Goal: Transaction & Acquisition: Book appointment/travel/reservation

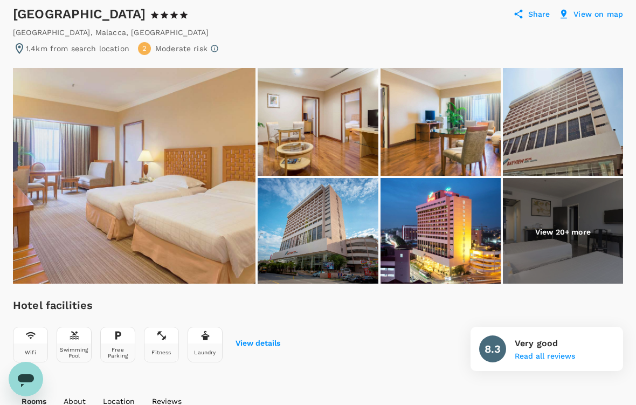
scroll to position [105, 0]
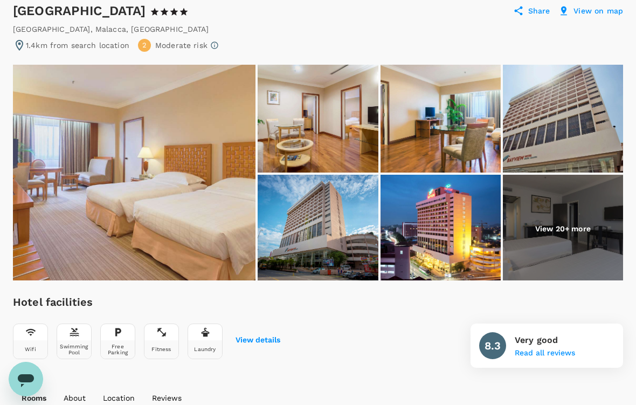
click at [168, 217] on img at bounding box center [134, 173] width 243 height 216
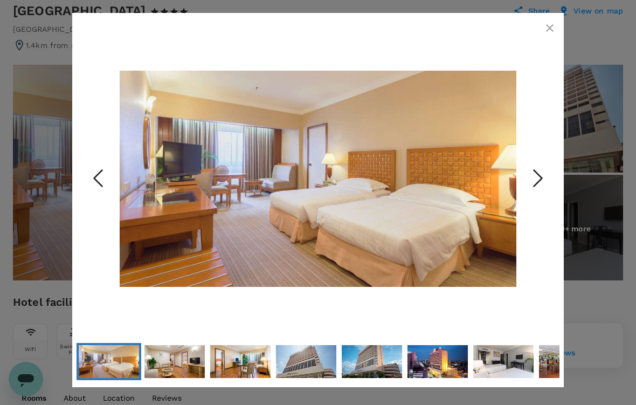
click at [532, 190] on icon "Next Slide" at bounding box center [538, 178] width 32 height 32
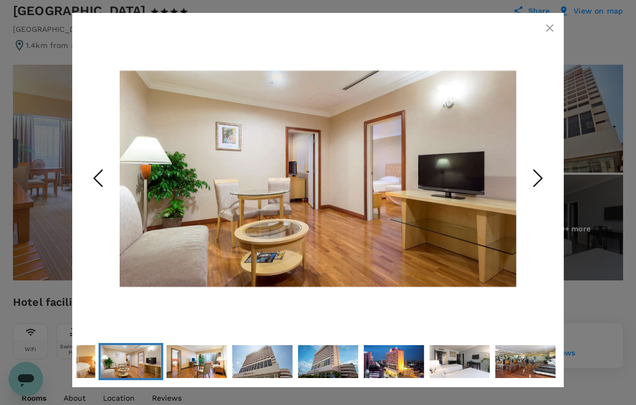
click at [544, 186] on icon "Next Slide" at bounding box center [538, 178] width 32 height 32
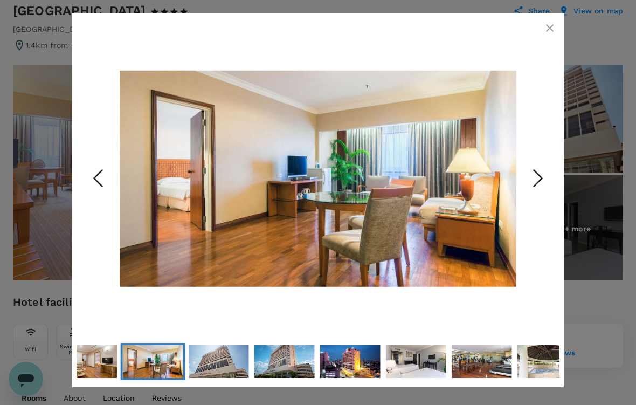
click at [539, 189] on icon "Next Slide" at bounding box center [538, 178] width 32 height 32
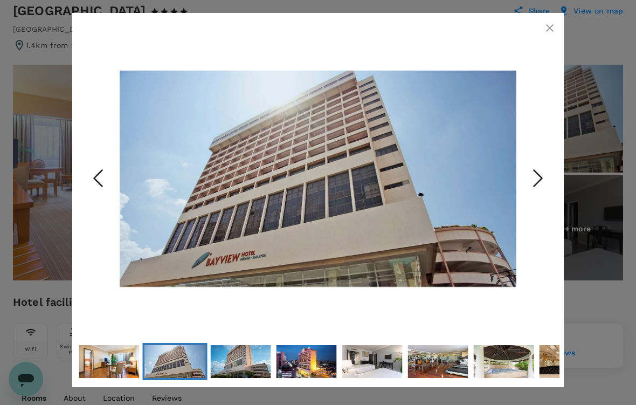
click at [539, 186] on polyline "Next Slide" at bounding box center [538, 178] width 8 height 16
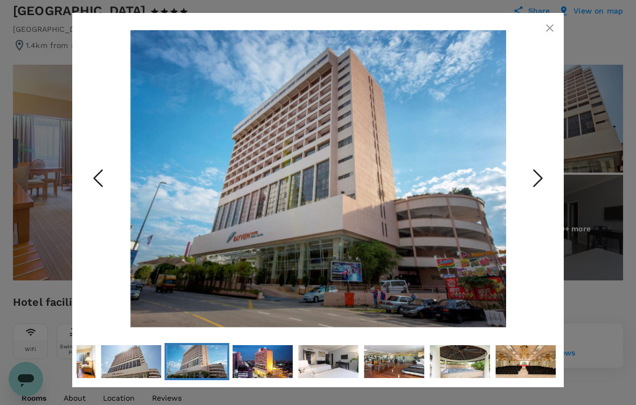
click at [538, 187] on icon "Next Slide" at bounding box center [538, 178] width 32 height 32
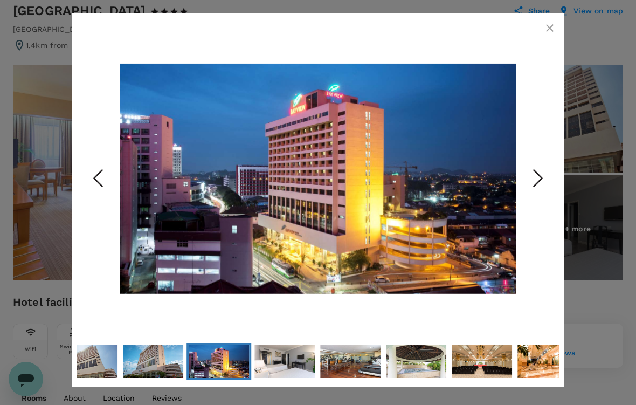
click at [537, 187] on icon "Next Slide" at bounding box center [538, 178] width 32 height 32
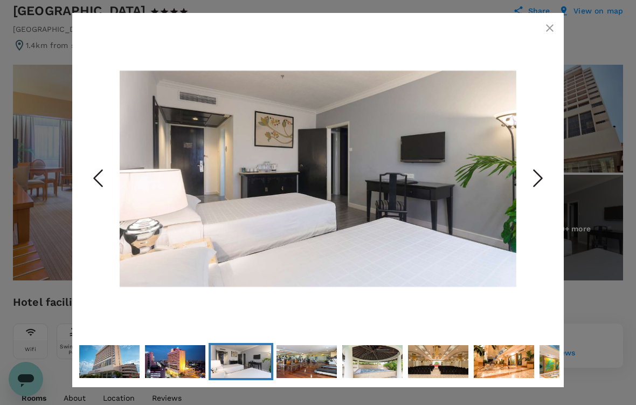
click at [551, 31] on icon "button" at bounding box center [549, 28] width 13 height 13
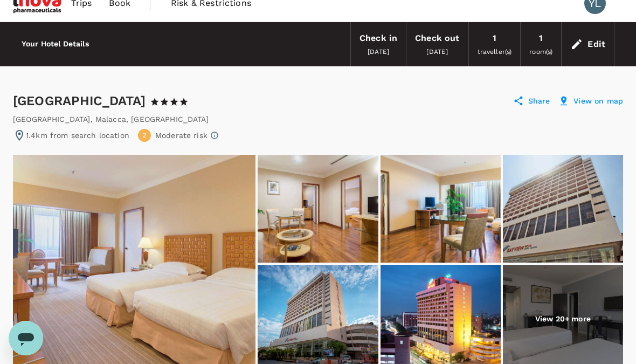
scroll to position [0, 0]
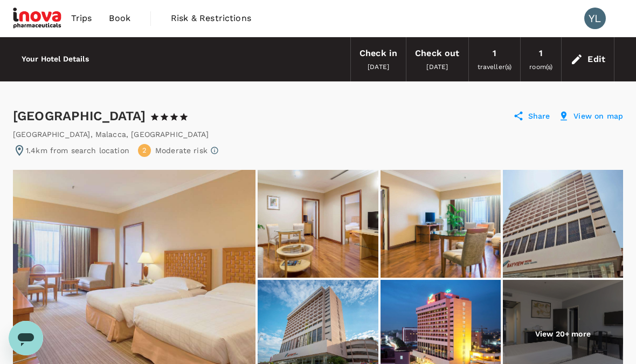
click at [117, 23] on span "Book" at bounding box center [120, 18] width 22 height 13
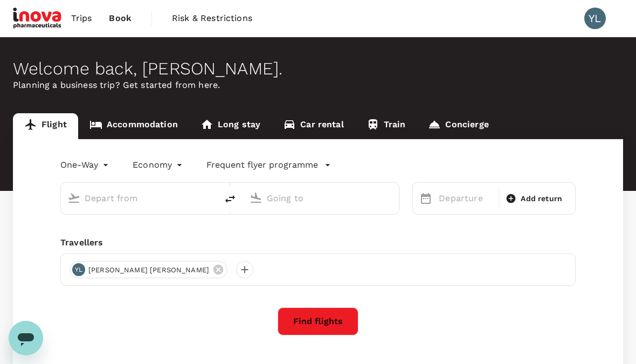
click at [143, 130] on link "Accommodation" at bounding box center [133, 126] width 111 height 26
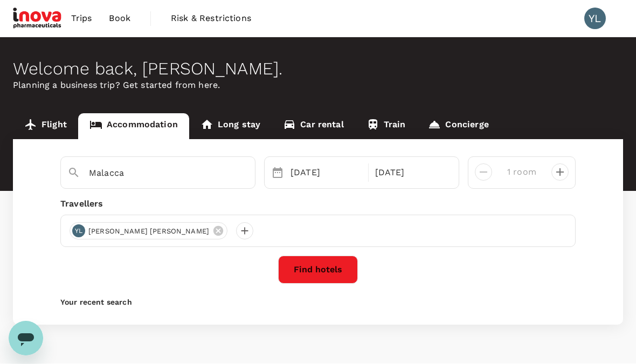
click at [335, 266] on button "Find hotels" at bounding box center [318, 269] width 80 height 28
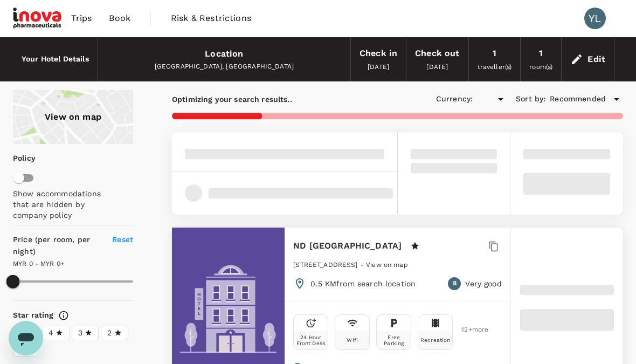
type input "1657.42"
type input "MYR"
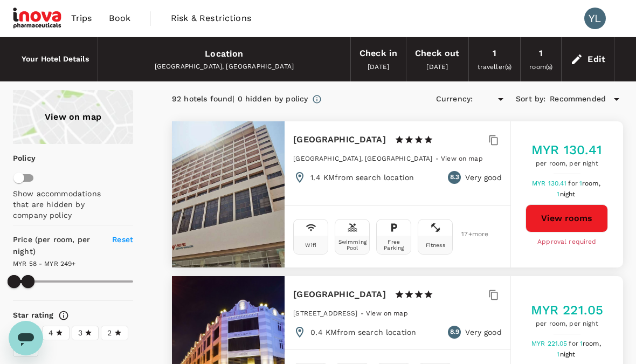
type input "248.8"
type input "MYR"
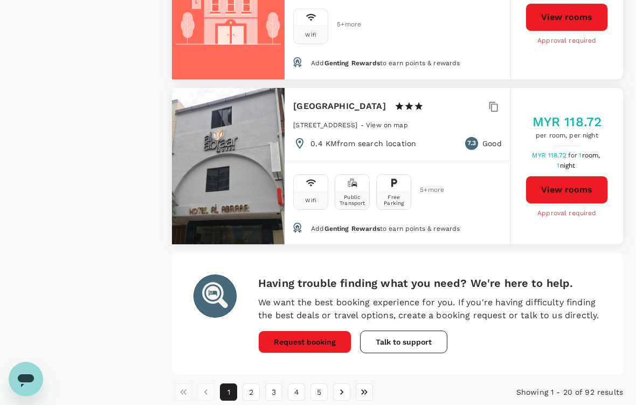
scroll to position [3239, 0]
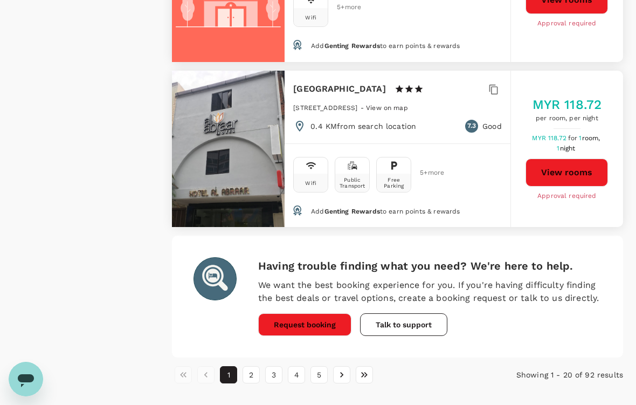
click at [314, 313] on button "Request booking" at bounding box center [304, 324] width 93 height 23
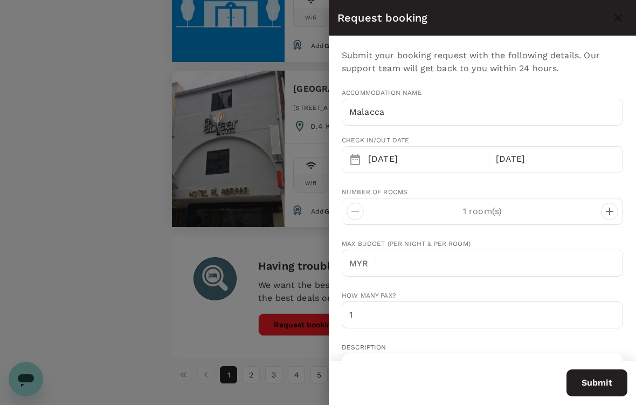
type input "y.lum@inovapharma.com"
type input "60"
type input "163042932"
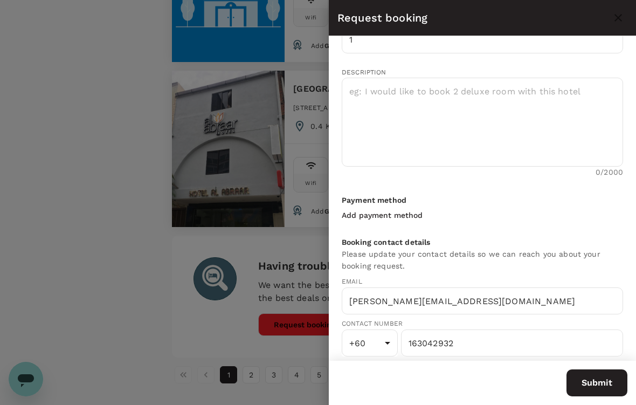
scroll to position [275, 0]
click at [98, 268] on div at bounding box center [318, 202] width 636 height 405
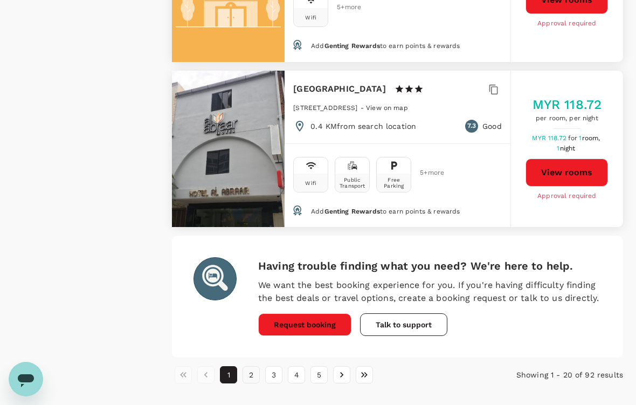
click at [253, 363] on button "2" at bounding box center [251, 374] width 17 height 17
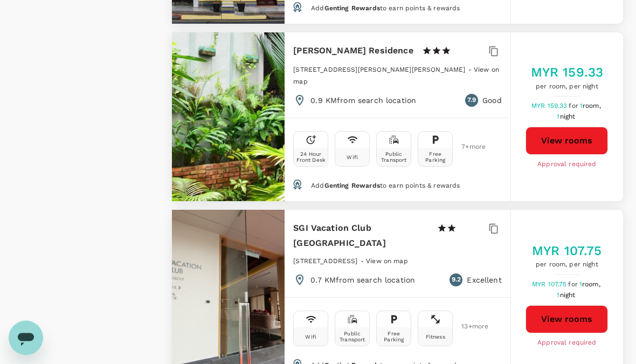
scroll to position [1233, 0]
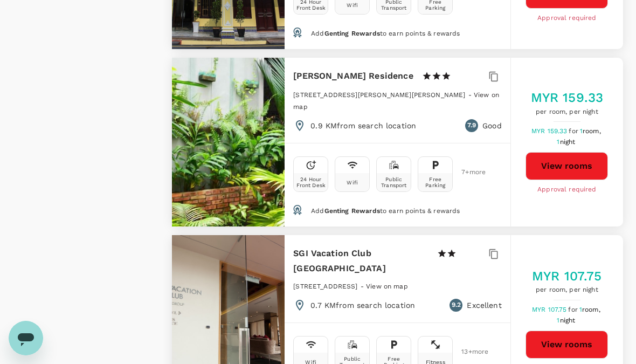
click at [356, 68] on h6 "Cheng Ho Residence" at bounding box center [353, 75] width 120 height 15
click at [364, 68] on h6 "Cheng Ho Residence" at bounding box center [353, 75] width 120 height 15
click at [577, 152] on button "View rooms" at bounding box center [566, 166] width 82 height 28
type input "248.8"
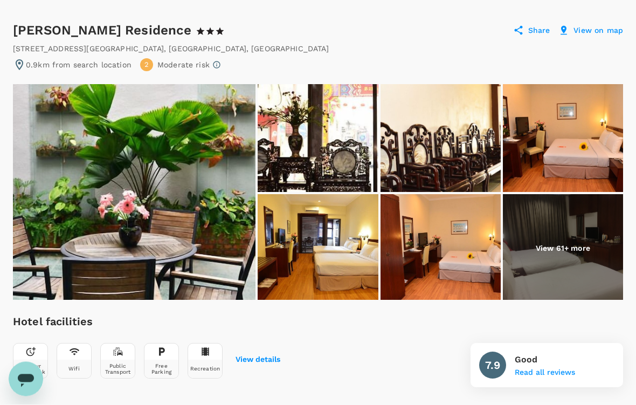
scroll to position [86, 0]
click at [562, 149] on img at bounding box center [563, 138] width 120 height 108
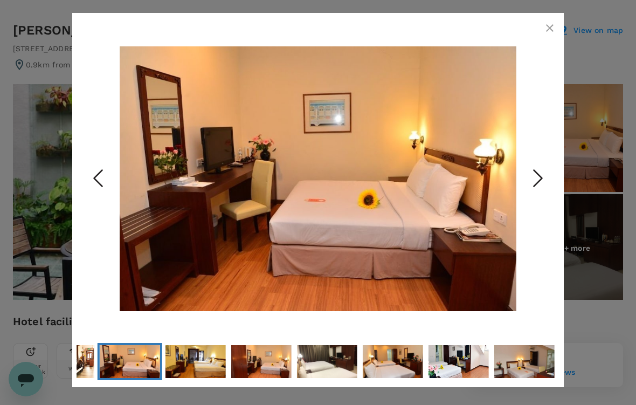
click at [538, 186] on icon "Next Slide" at bounding box center [538, 178] width 32 height 32
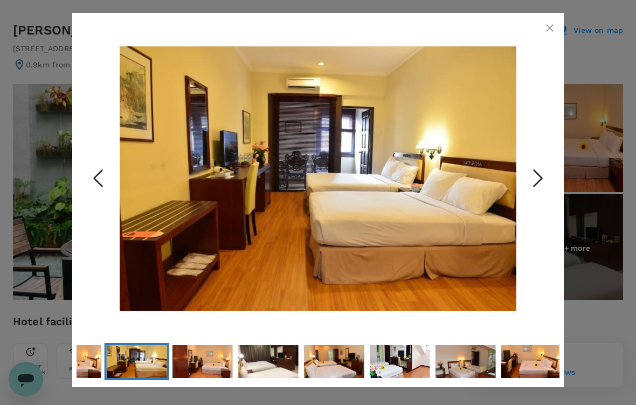
click at [534, 194] on icon "Next Slide" at bounding box center [538, 178] width 32 height 32
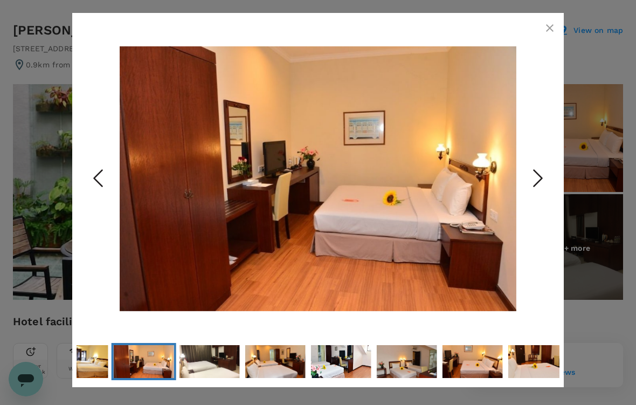
click at [537, 186] on icon "Next Slide" at bounding box center [538, 178] width 32 height 32
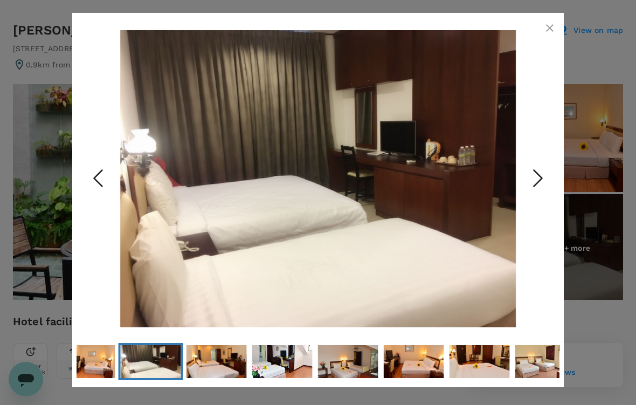
click at [543, 187] on icon "Next Slide" at bounding box center [538, 178] width 32 height 32
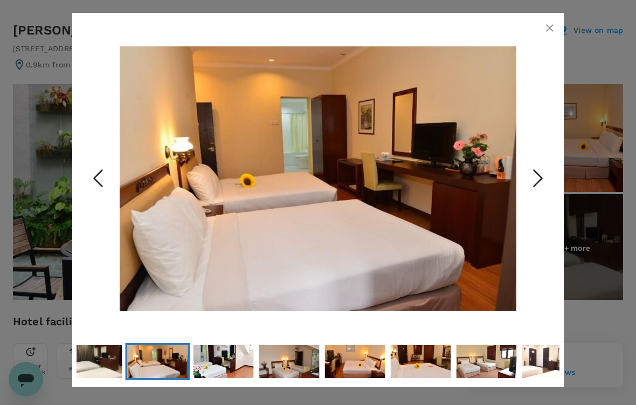
click at [549, 26] on icon "button" at bounding box center [549, 28] width 13 height 13
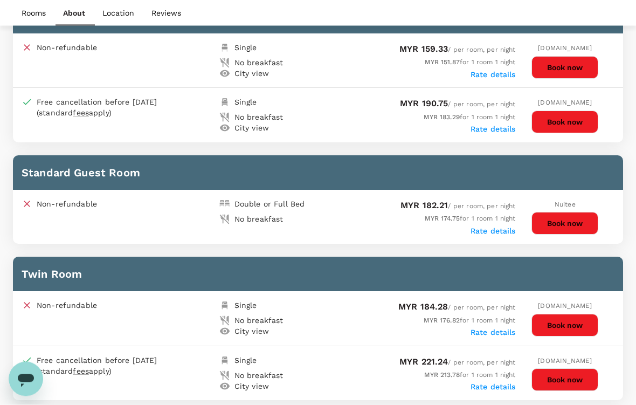
scroll to position [784, 0]
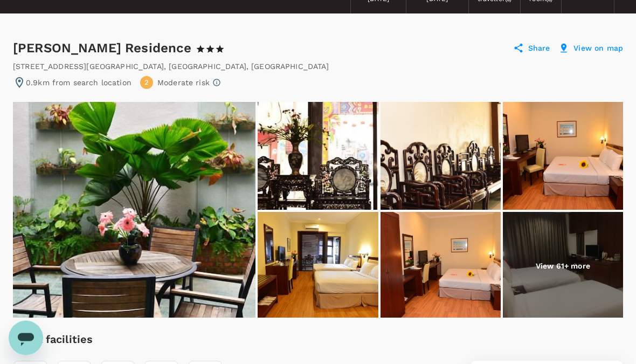
click at [575, 267] on p "View 61+ more" at bounding box center [563, 266] width 54 height 11
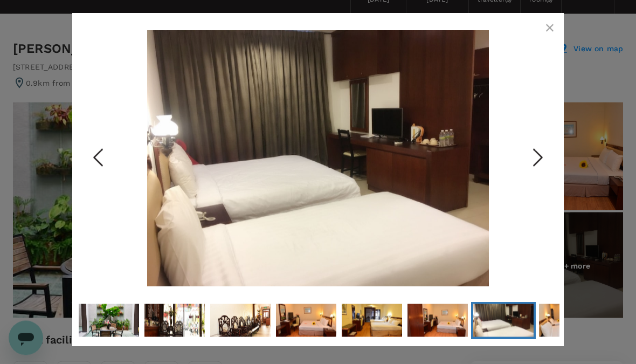
scroll to position [68, 0]
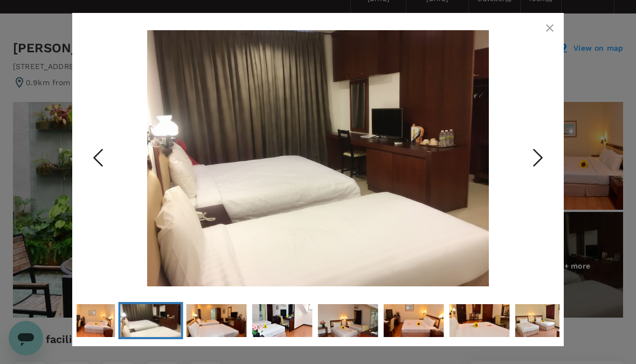
click at [540, 160] on icon "Next Slide" at bounding box center [538, 157] width 32 height 32
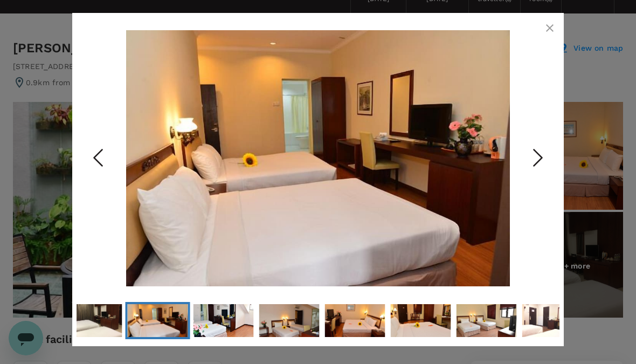
click at [539, 160] on icon "Next Slide" at bounding box center [538, 157] width 32 height 32
click at [542, 153] on icon "Next Slide" at bounding box center [538, 157] width 32 height 32
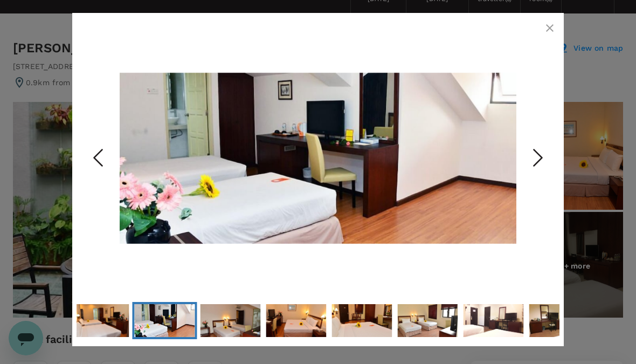
click at [536, 163] on icon "Next Slide" at bounding box center [538, 157] width 32 height 32
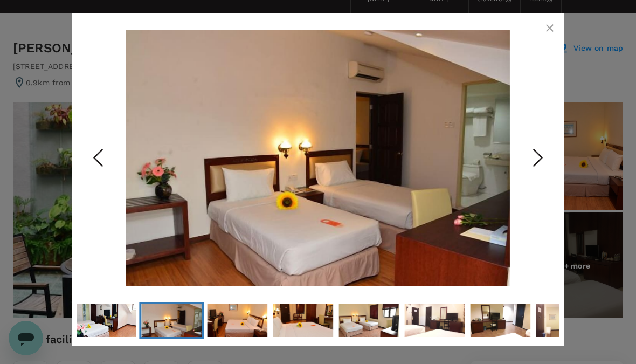
click at [535, 165] on icon "Next Slide" at bounding box center [538, 157] width 32 height 32
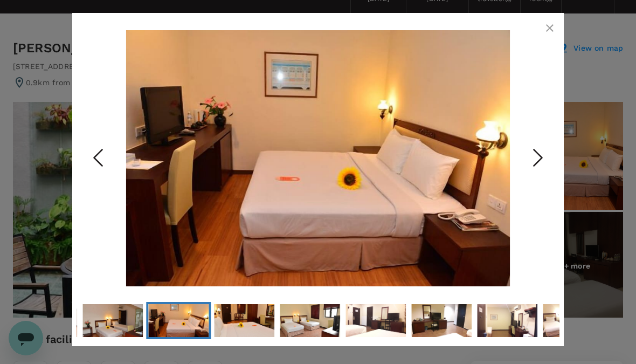
click at [532, 163] on icon "Next Slide" at bounding box center [538, 157] width 32 height 32
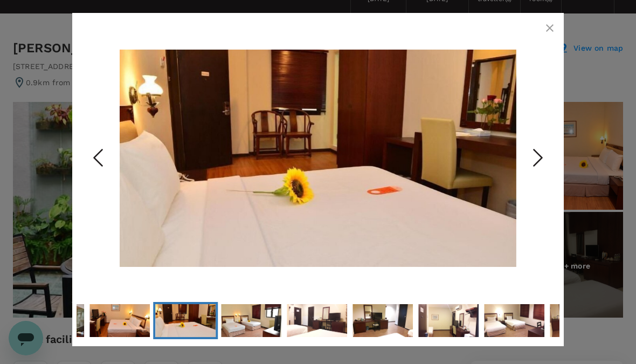
click at [531, 157] on icon "Next Slide" at bounding box center [538, 157] width 32 height 32
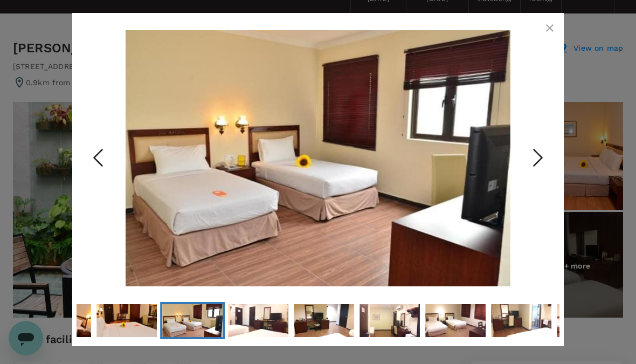
click at [536, 157] on icon "Next Slide" at bounding box center [538, 157] width 32 height 32
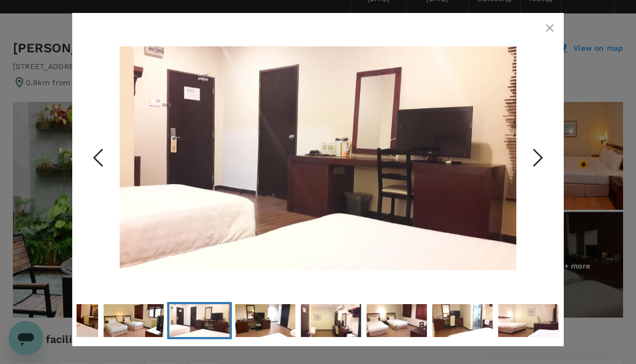
click at [531, 160] on icon "Next Slide" at bounding box center [538, 157] width 32 height 32
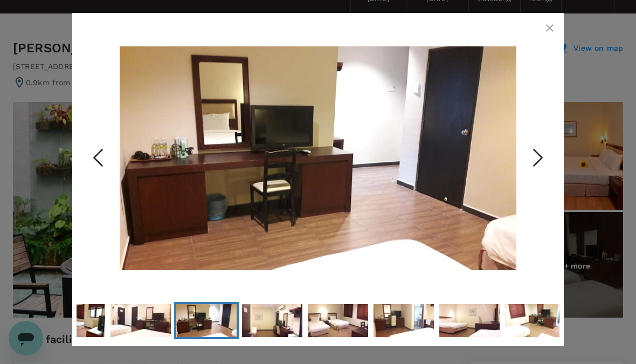
click at [537, 161] on icon "Next Slide" at bounding box center [538, 157] width 32 height 32
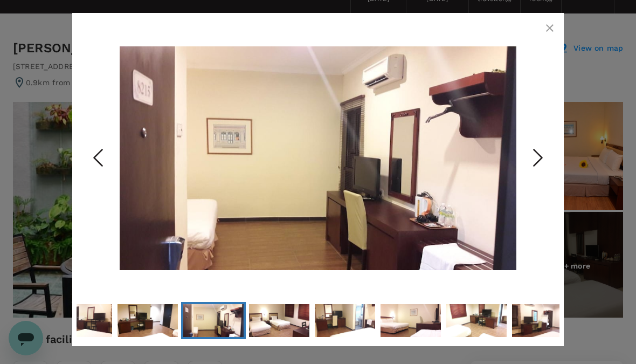
click at [557, 22] on button "button" at bounding box center [550, 28] width 22 height 22
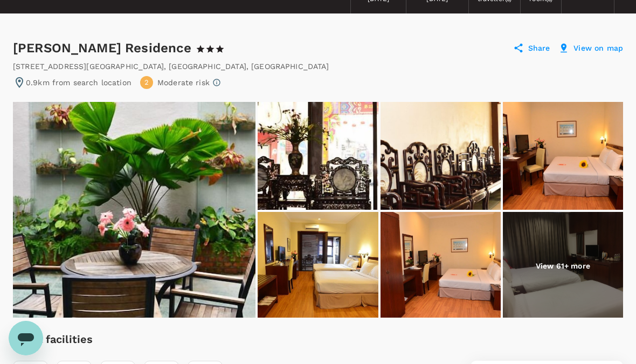
scroll to position [0, 0]
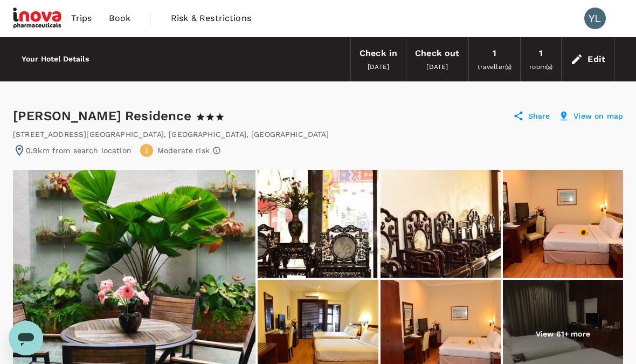
click at [119, 12] on span "Book" at bounding box center [120, 18] width 22 height 13
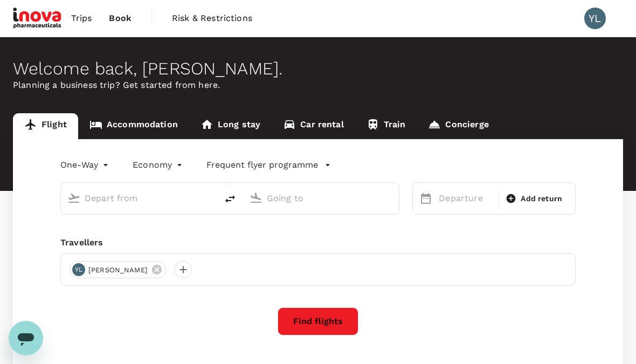
click at [153, 119] on link "Accommodation" at bounding box center [133, 126] width 111 height 26
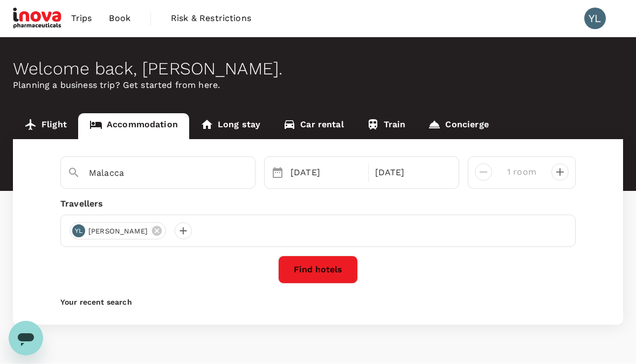
click at [333, 261] on button "Find hotels" at bounding box center [318, 269] width 80 height 28
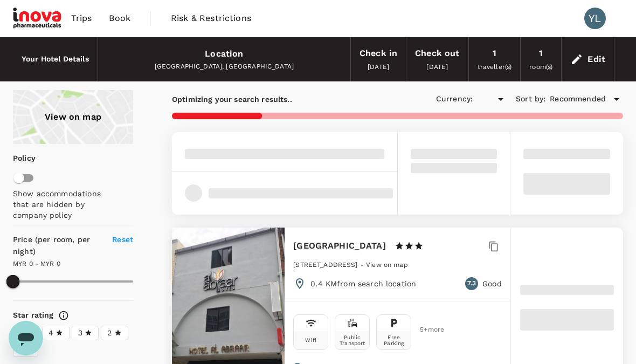
type input "678.32"
type input "MYR"
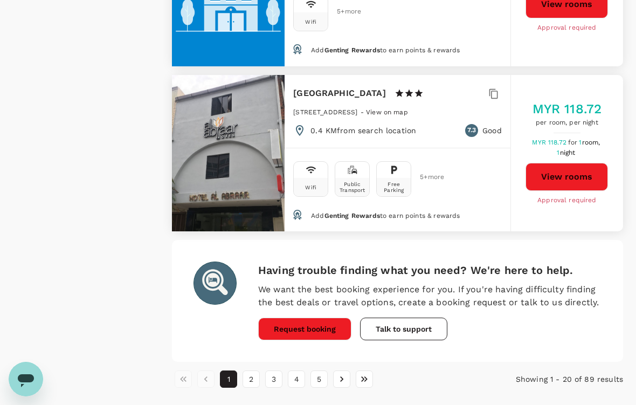
scroll to position [3239, 0]
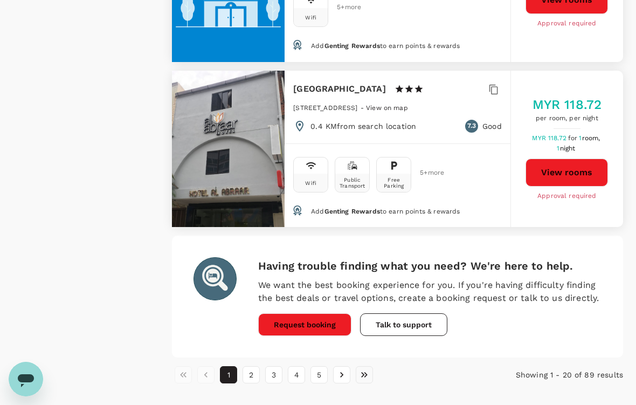
click at [365, 363] on icon "Go to last page" at bounding box center [364, 374] width 11 height 11
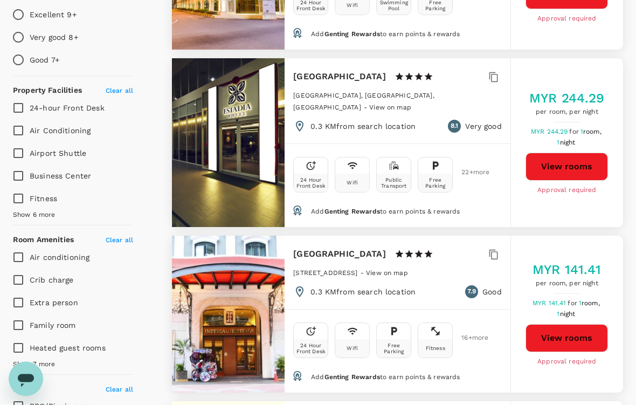
scroll to position [0, 0]
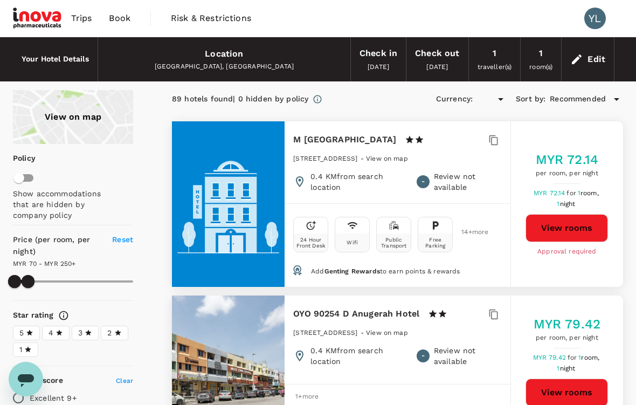
type input "249.8"
type input "MYR"
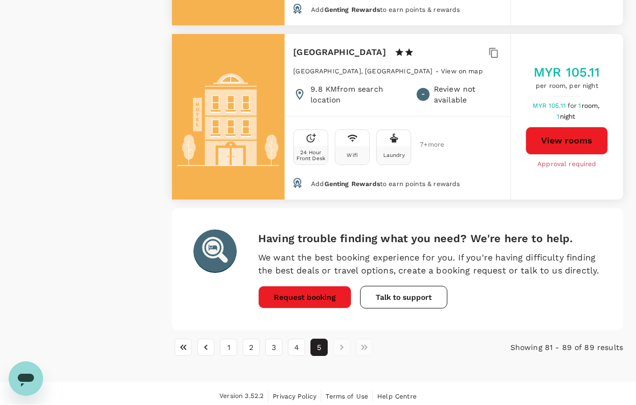
scroll to position [1480, 0]
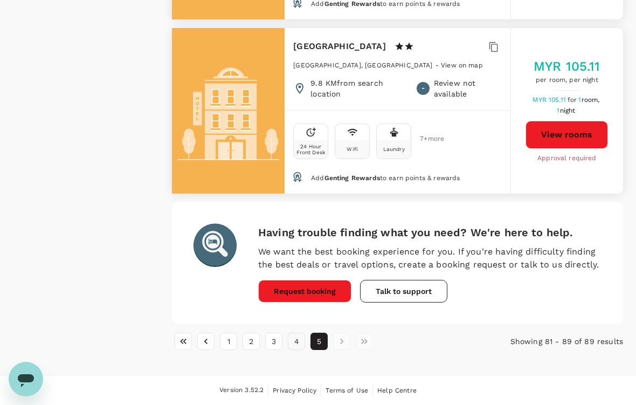
click at [299, 344] on button "4" at bounding box center [296, 341] width 17 height 17
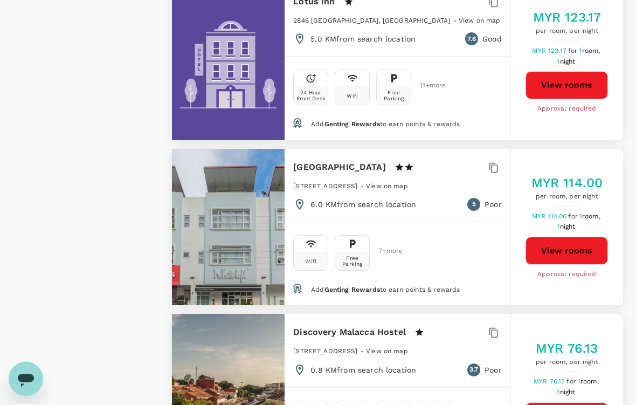
scroll to position [2751, 0]
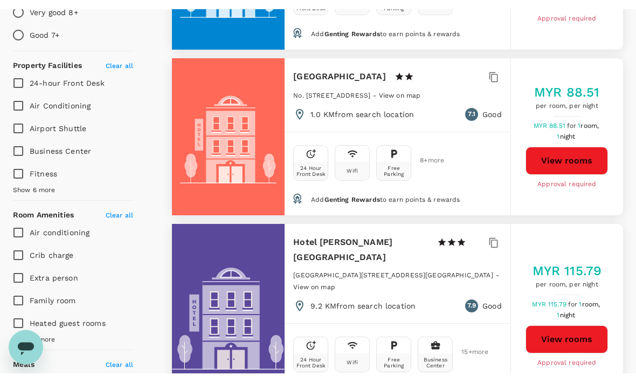
scroll to position [0, 0]
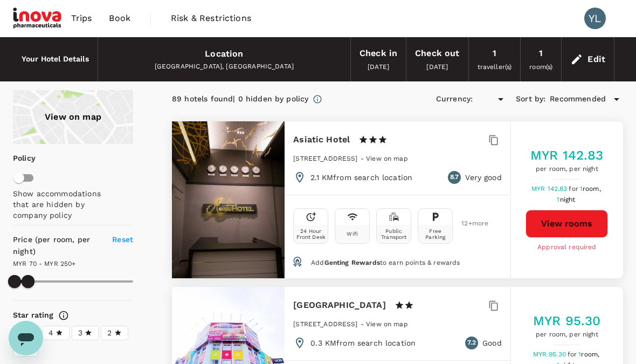
type input "249.8"
type input "MYR"
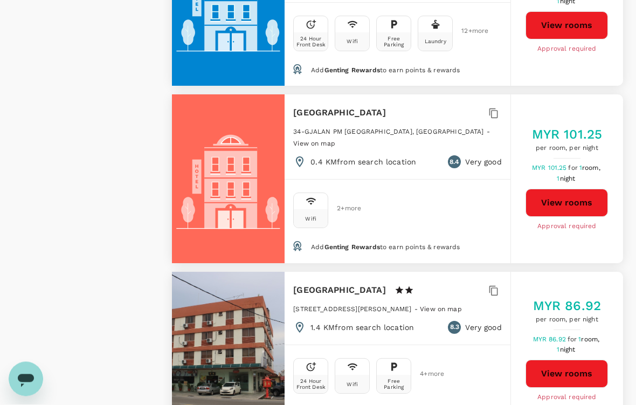
scroll to position [2929, 0]
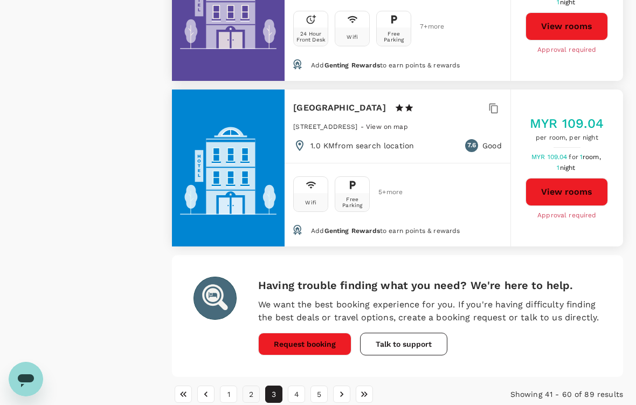
click at [257, 363] on button "2" at bounding box center [251, 393] width 17 height 17
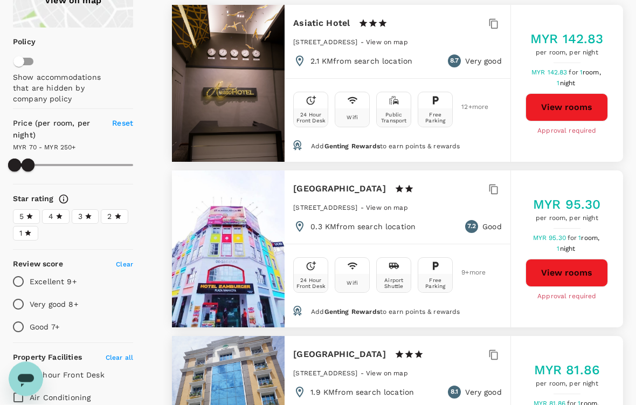
scroll to position [0, 0]
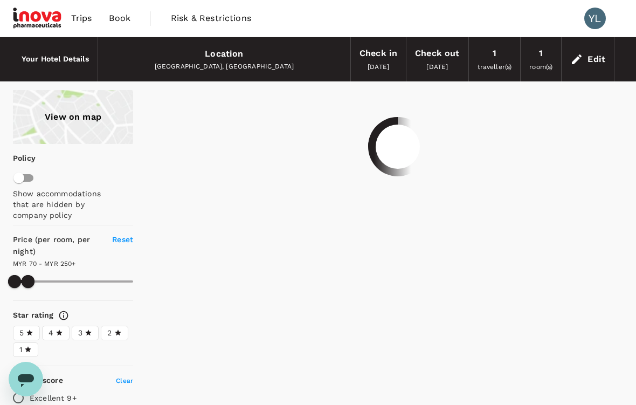
type input "249.8"
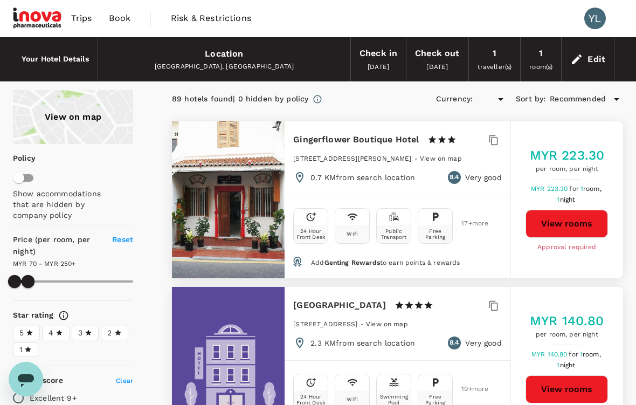
type input "MYR"
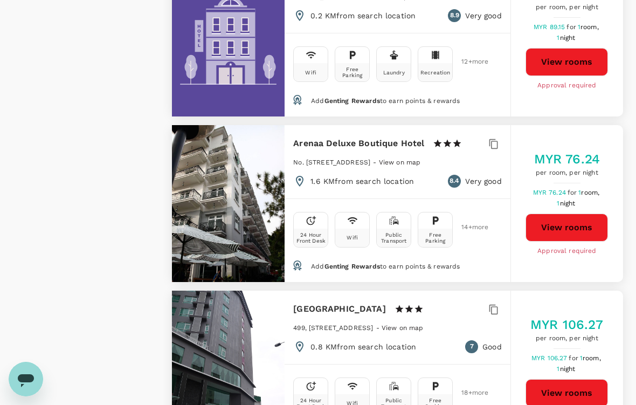
scroll to position [2208, 0]
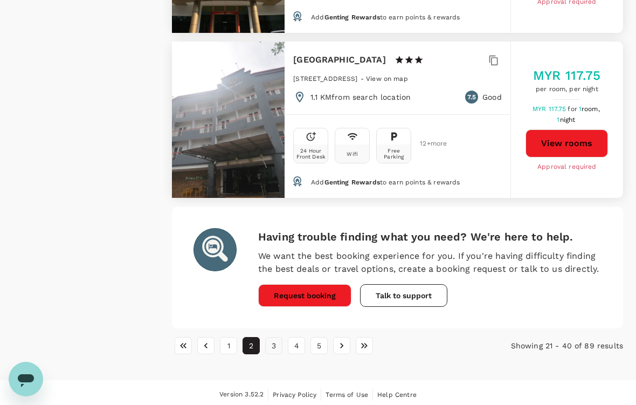
click at [273, 347] on button "3" at bounding box center [273, 345] width 17 height 17
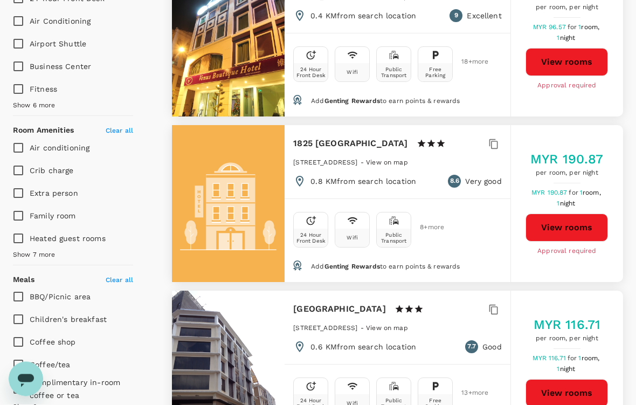
scroll to position [0, 0]
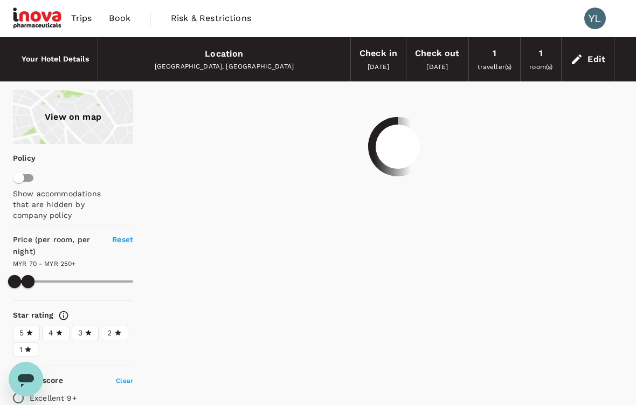
type input "249.8"
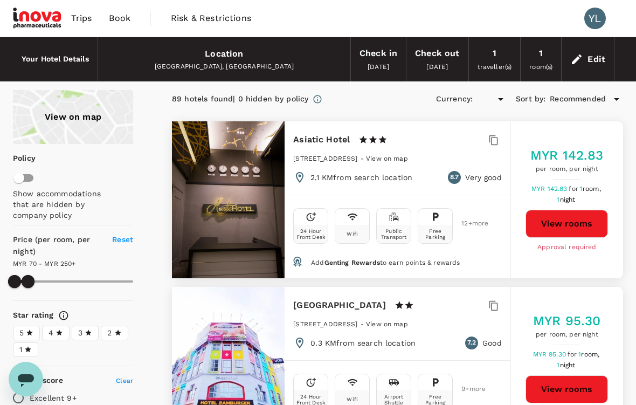
type input "MYR"
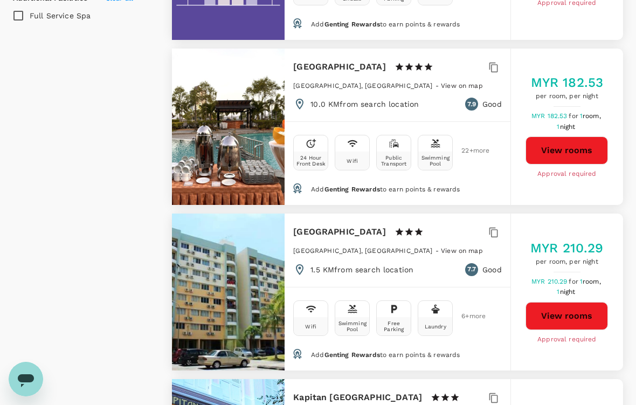
scroll to position [933, 0]
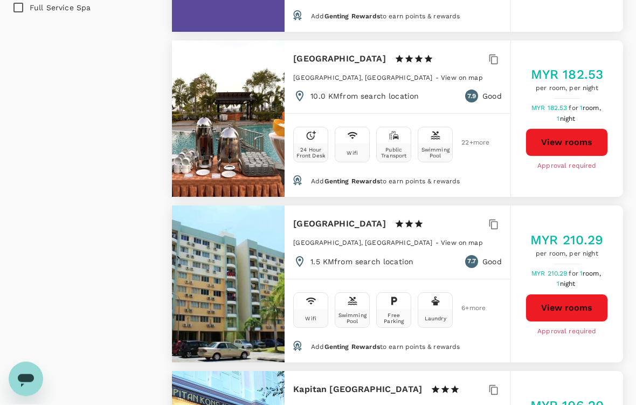
click at [572, 294] on button "View rooms" at bounding box center [566, 308] width 82 height 28
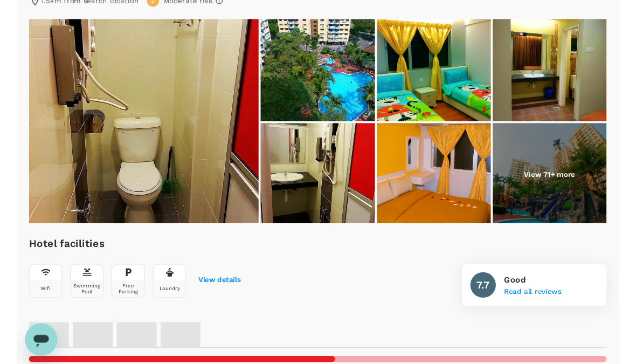
scroll to position [170, 0]
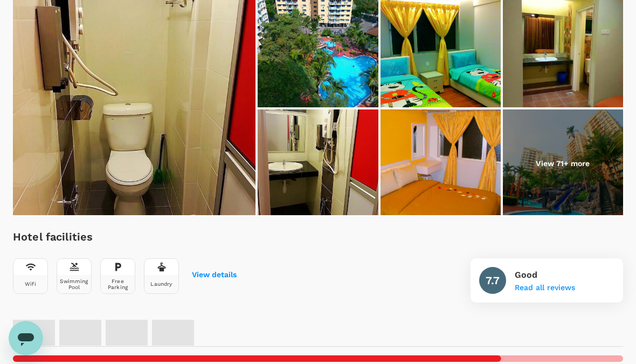
click at [190, 151] on img at bounding box center [134, 107] width 243 height 216
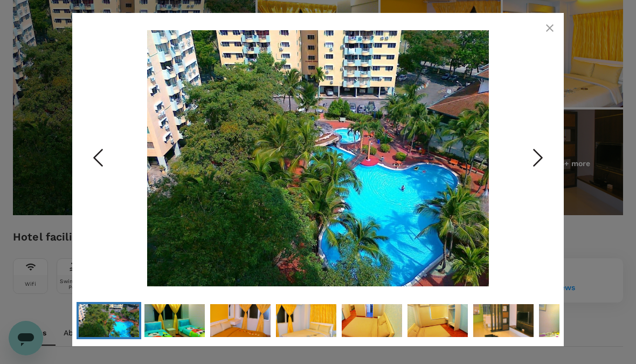
click at [538, 166] on icon "Next Slide" at bounding box center [538, 157] width 32 height 32
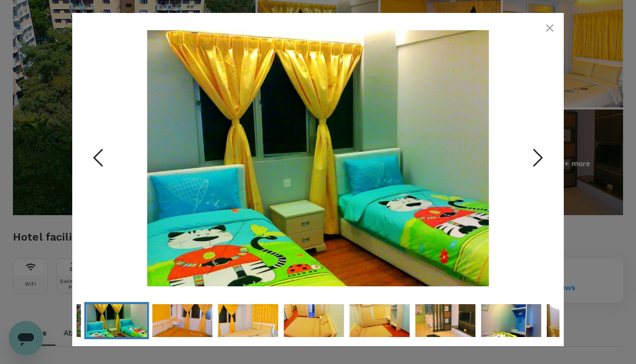
click at [522, 158] on icon "Next Slide" at bounding box center [538, 157] width 32 height 32
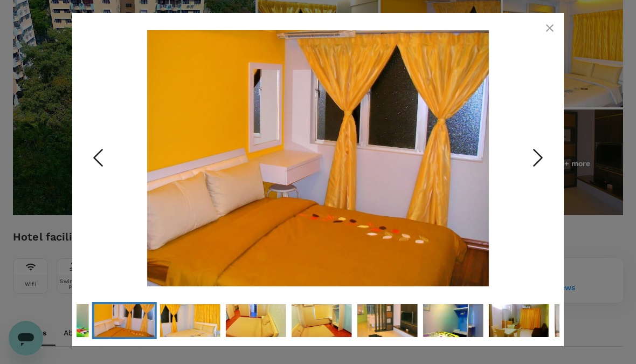
click at [545, 168] on icon "Next Slide" at bounding box center [538, 157] width 32 height 32
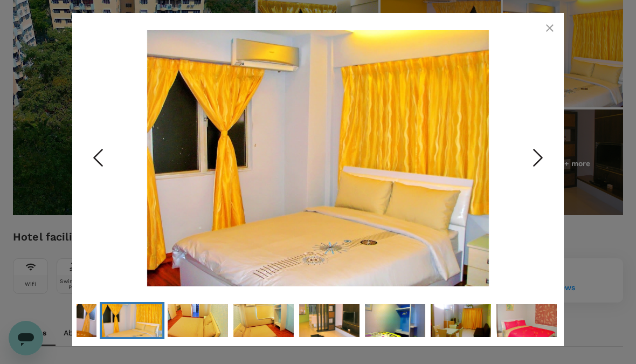
click at [535, 166] on icon "Next Slide" at bounding box center [538, 157] width 32 height 32
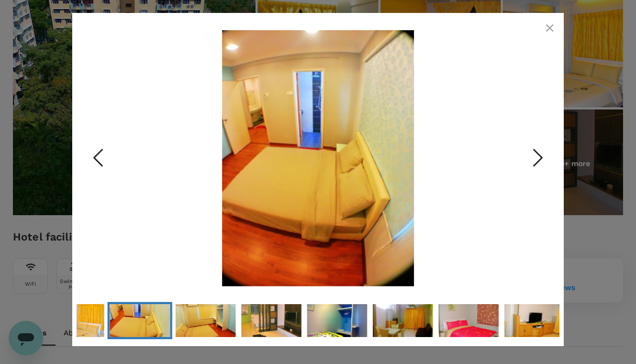
click at [536, 166] on icon "Next Slide" at bounding box center [538, 157] width 32 height 32
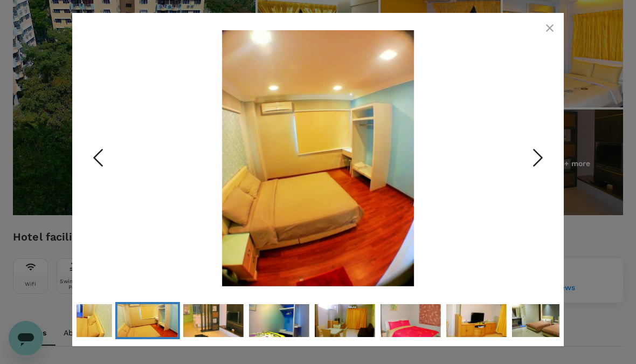
click at [537, 168] on icon "Next Slide" at bounding box center [538, 157] width 32 height 32
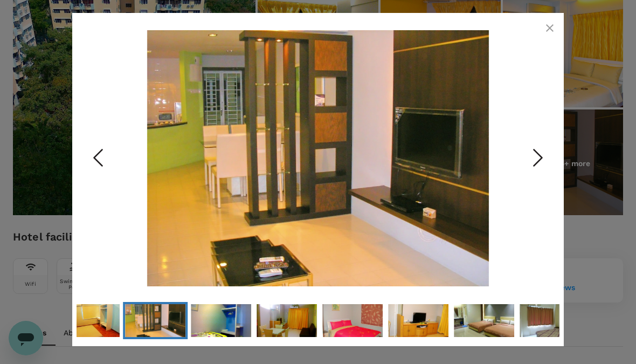
click at [532, 171] on icon "Next Slide" at bounding box center [538, 157] width 32 height 32
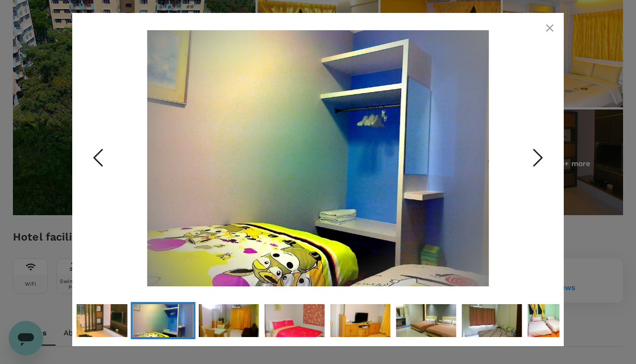
click at [534, 170] on icon "Next Slide" at bounding box center [538, 157] width 32 height 32
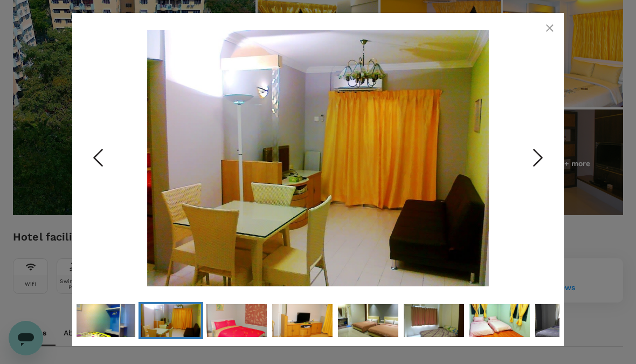
click at [538, 166] on icon "Next Slide" at bounding box center [538, 157] width 32 height 32
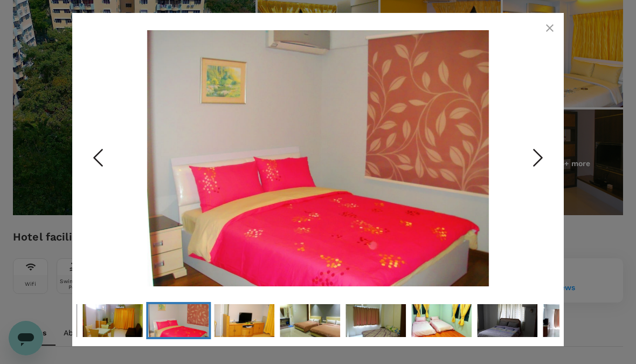
click at [534, 169] on icon "Next Slide" at bounding box center [538, 157] width 32 height 32
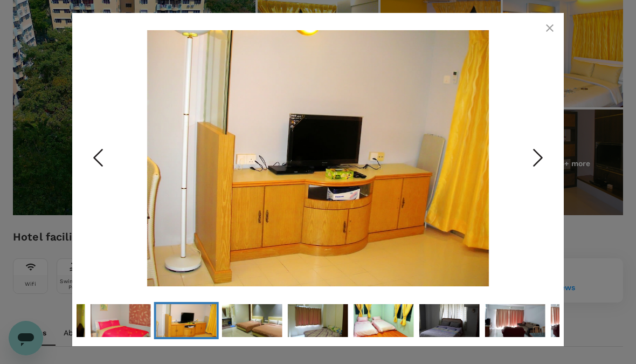
click at [534, 169] on icon "Next Slide" at bounding box center [538, 157] width 32 height 32
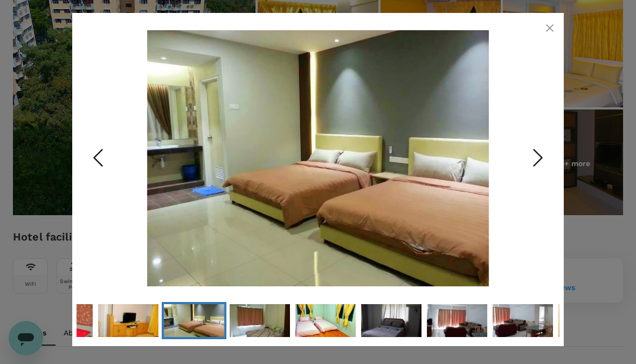
click at [530, 174] on icon "Next Slide" at bounding box center [538, 157] width 32 height 32
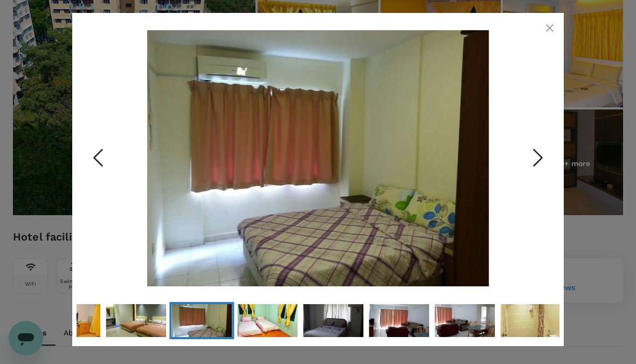
click at [529, 171] on icon "Next Slide" at bounding box center [538, 157] width 32 height 32
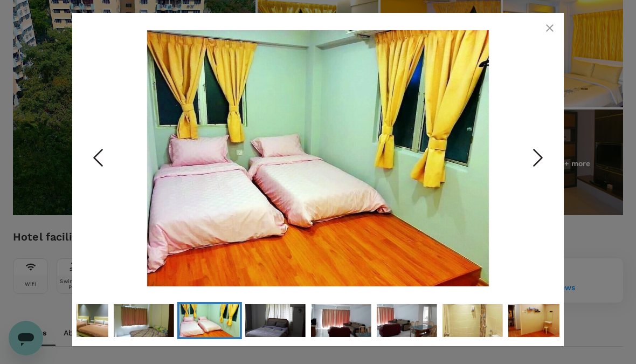
click at [527, 171] on icon "Next Slide" at bounding box center [538, 157] width 32 height 32
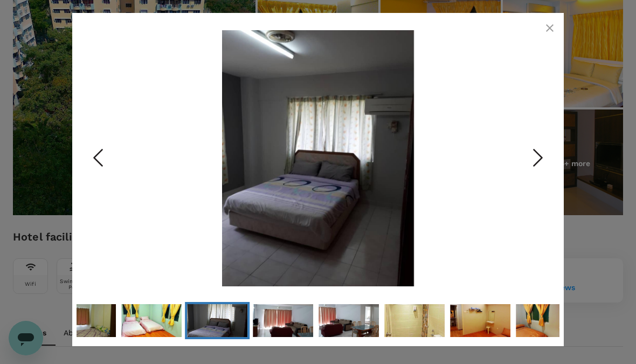
click at [531, 170] on icon "Next Slide" at bounding box center [538, 157] width 32 height 32
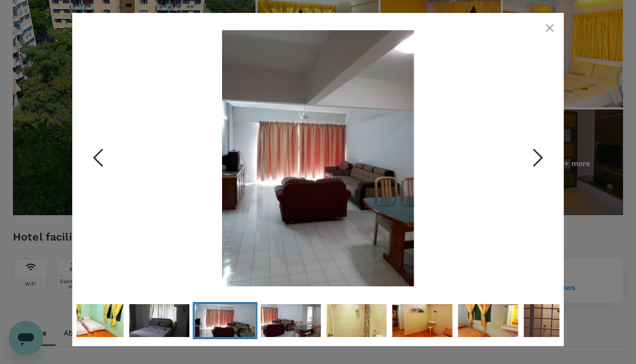
click at [530, 169] on icon "Next Slide" at bounding box center [538, 157] width 32 height 32
click at [533, 169] on icon "Next Slide" at bounding box center [538, 157] width 32 height 32
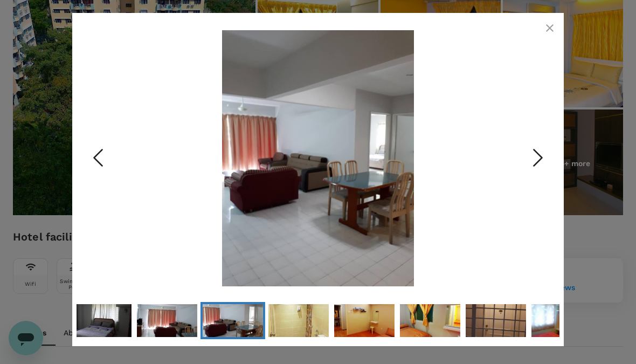
click at [537, 167] on icon "Next Slide" at bounding box center [538, 157] width 32 height 32
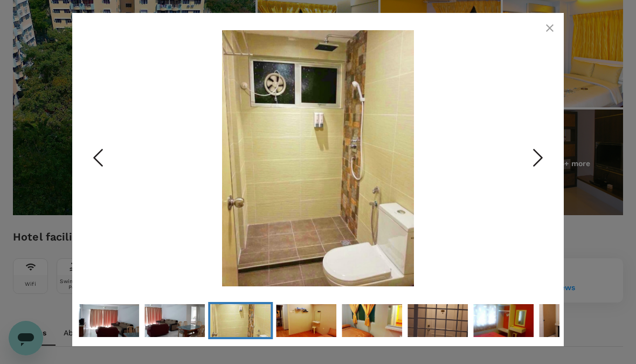
click at [542, 164] on polyline "Next Slide" at bounding box center [538, 157] width 8 height 16
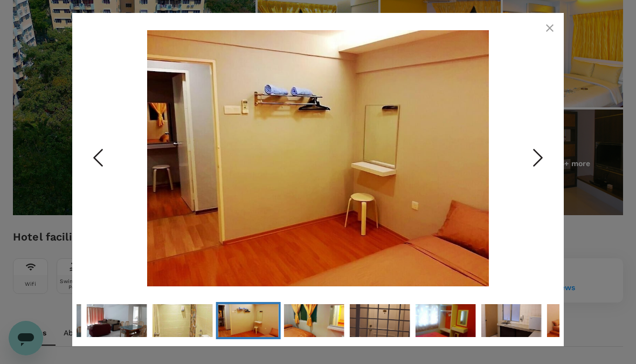
click at [541, 167] on icon "Next Slide" at bounding box center [538, 157] width 32 height 32
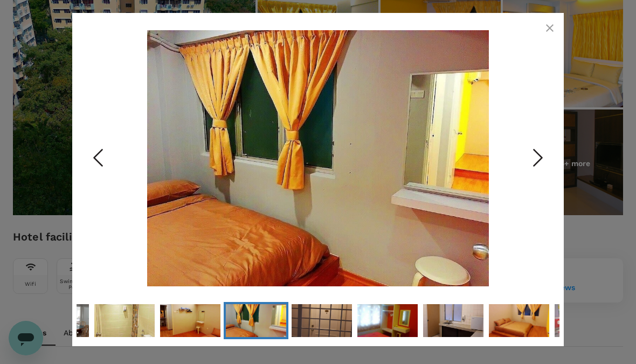
click at [544, 165] on icon "Next Slide" at bounding box center [538, 157] width 32 height 32
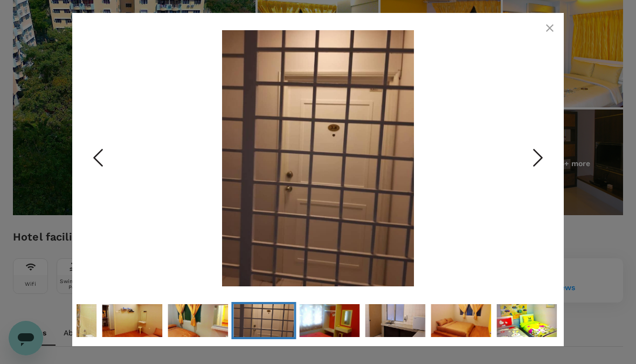
click at [544, 165] on icon "Next Slide" at bounding box center [538, 157] width 32 height 32
click at [548, 153] on icon "Next Slide" at bounding box center [538, 157] width 32 height 32
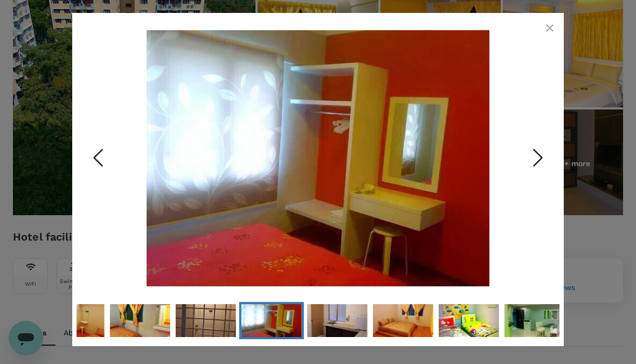
click at [539, 168] on icon "Next Slide" at bounding box center [538, 157] width 32 height 32
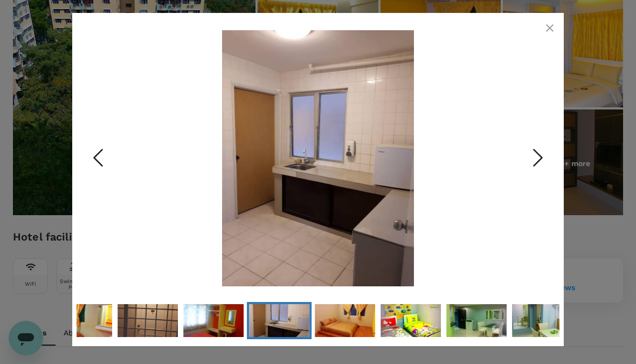
click at [555, 33] on icon "button" at bounding box center [549, 28] width 13 height 13
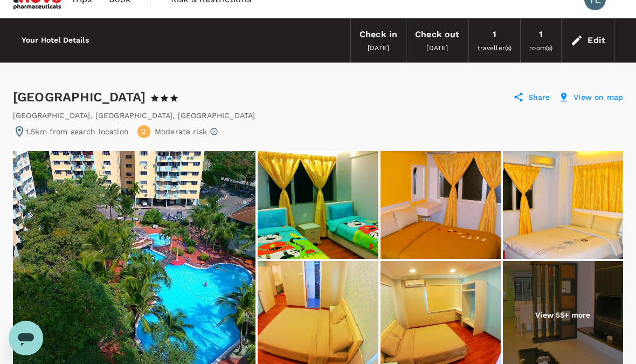
scroll to position [0, 0]
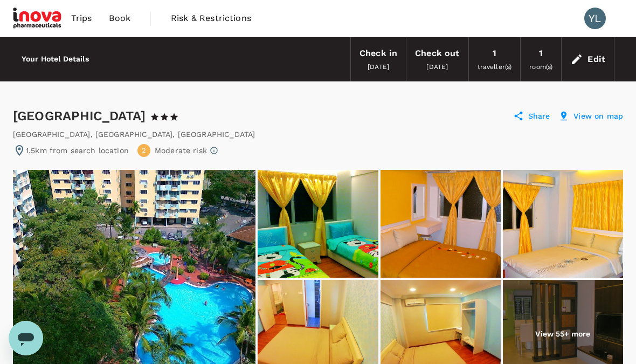
click at [128, 20] on span "Book" at bounding box center [120, 18] width 22 height 13
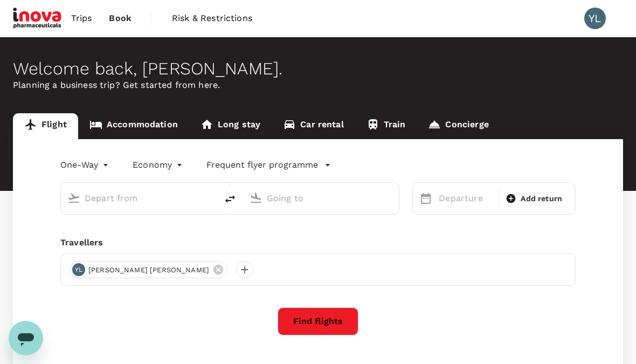
click at [137, 123] on link "Accommodation" at bounding box center [133, 126] width 111 height 26
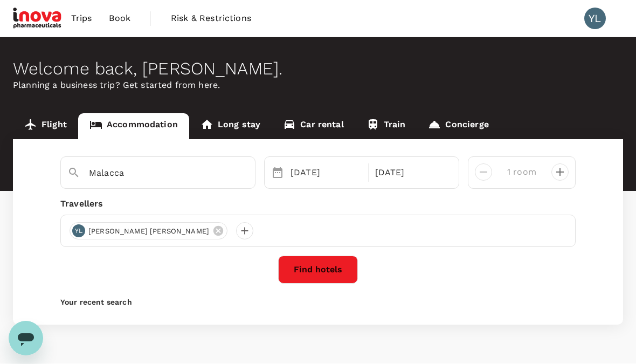
click at [331, 266] on button "Find hotels" at bounding box center [318, 269] width 80 height 28
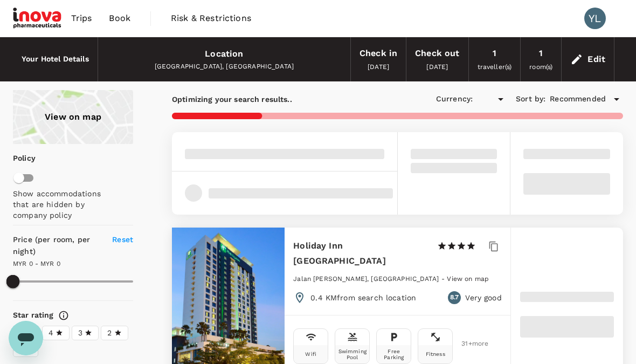
type input "1025.42"
type input "MYR"
type input "1025.42"
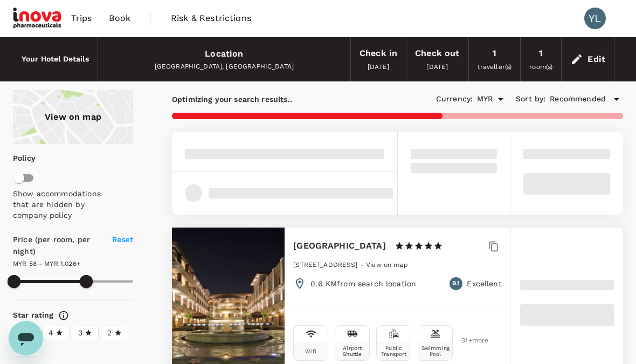
type input "46.8"
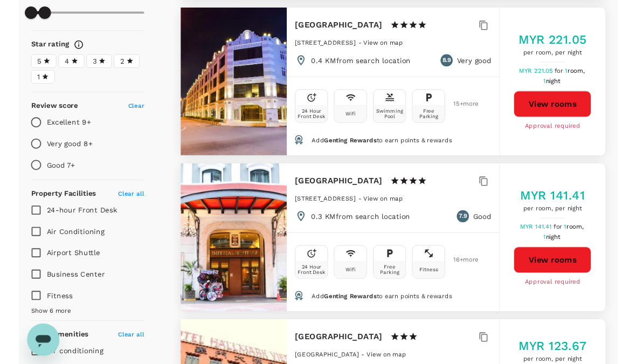
scroll to position [290, 0]
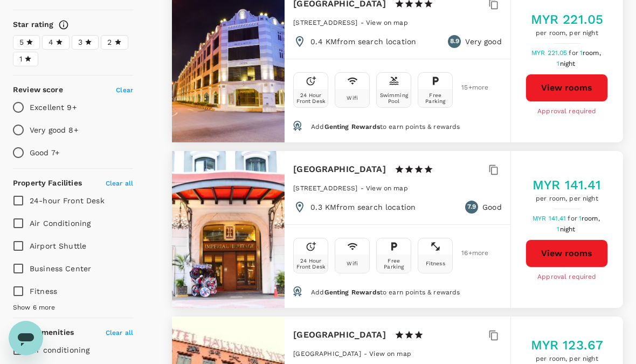
click at [560, 75] on button "View rooms" at bounding box center [566, 88] width 82 height 28
type input "241.8"
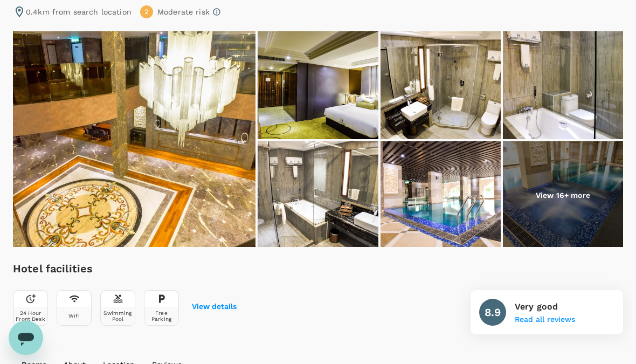
scroll to position [119, 0]
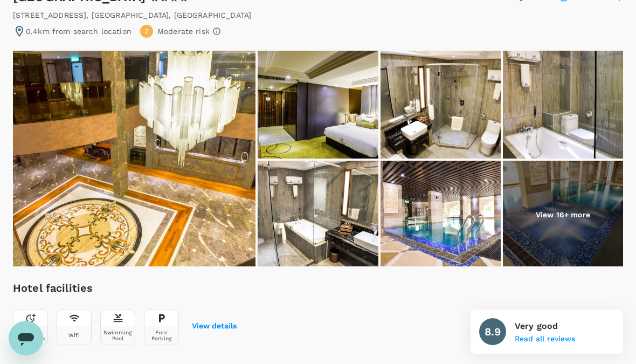
click at [130, 139] on img at bounding box center [134, 159] width 243 height 216
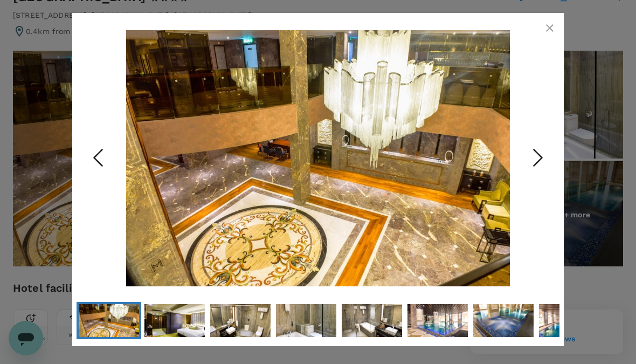
click at [530, 174] on icon "Next Slide" at bounding box center [538, 157] width 32 height 32
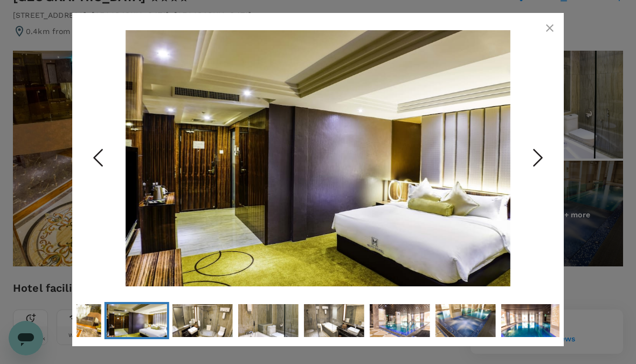
click at [541, 150] on icon "Next Slide" at bounding box center [538, 157] width 32 height 32
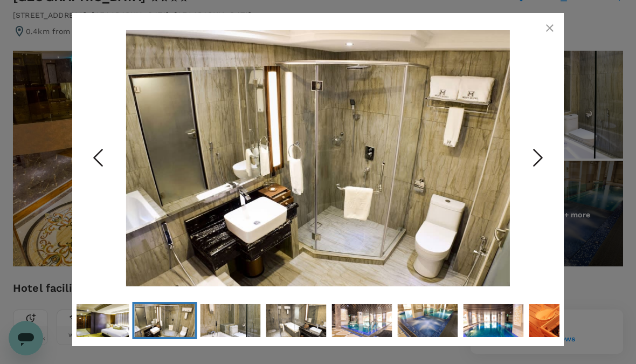
click at [524, 157] on icon "Next Slide" at bounding box center [538, 157] width 32 height 32
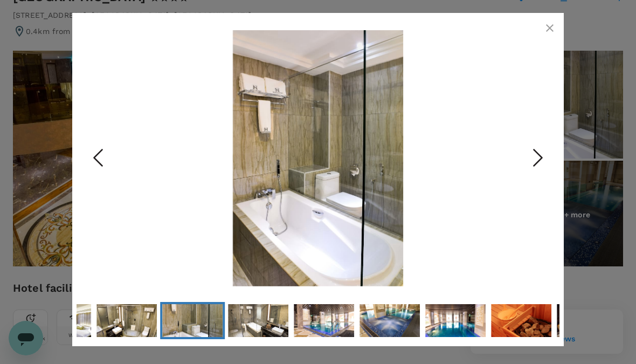
click at [527, 167] on icon "Next Slide" at bounding box center [538, 157] width 32 height 32
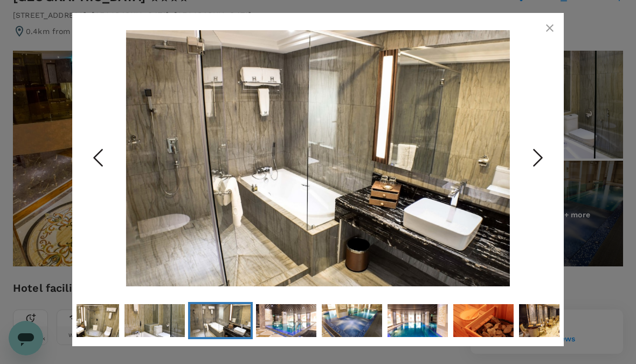
click at [529, 165] on icon "Next Slide" at bounding box center [538, 157] width 32 height 32
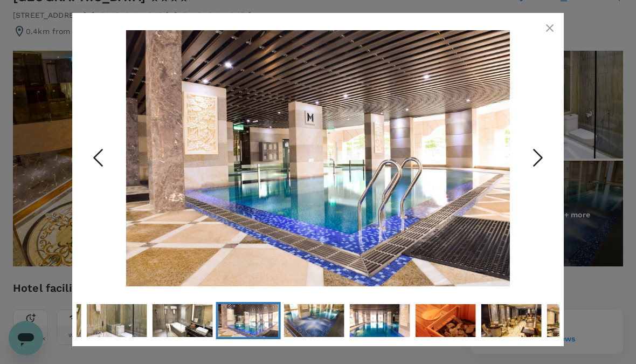
click at [523, 152] on icon "Next Slide" at bounding box center [538, 157] width 32 height 32
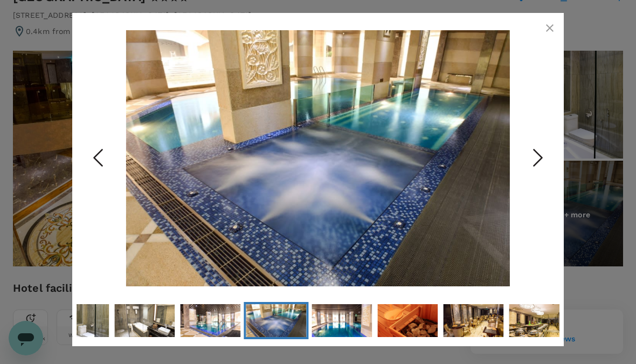
click at [529, 165] on icon "Next Slide" at bounding box center [538, 157] width 32 height 32
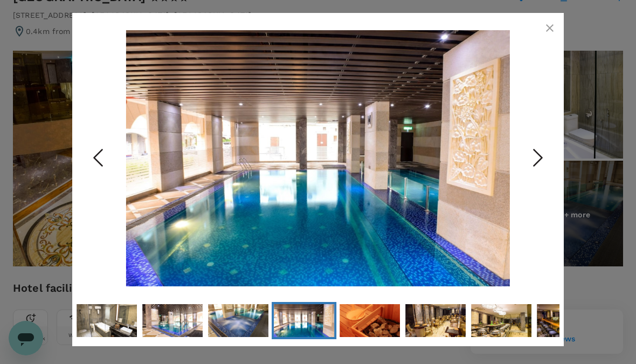
click at [529, 160] on icon "Next Slide" at bounding box center [538, 157] width 32 height 32
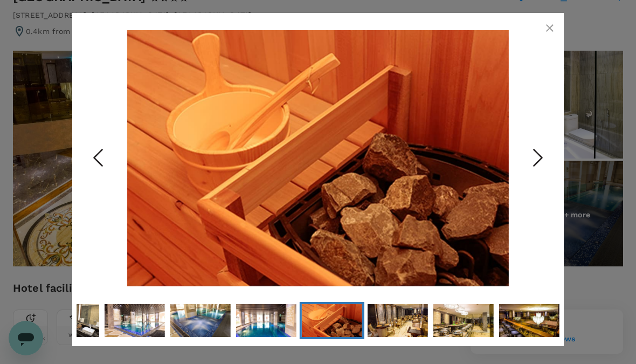
click at [530, 162] on icon "Next Slide" at bounding box center [538, 157] width 32 height 32
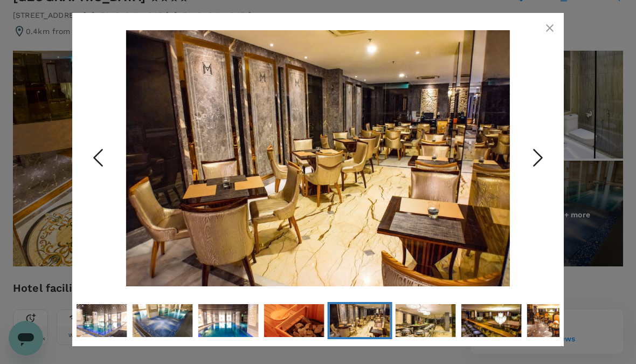
click at [545, 34] on icon "button" at bounding box center [549, 28] width 13 height 13
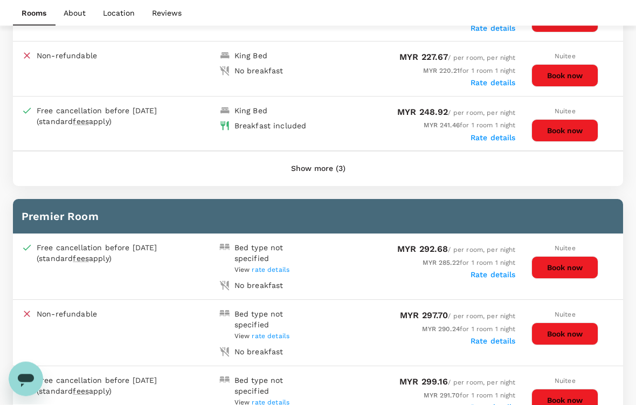
scroll to position [638, 0]
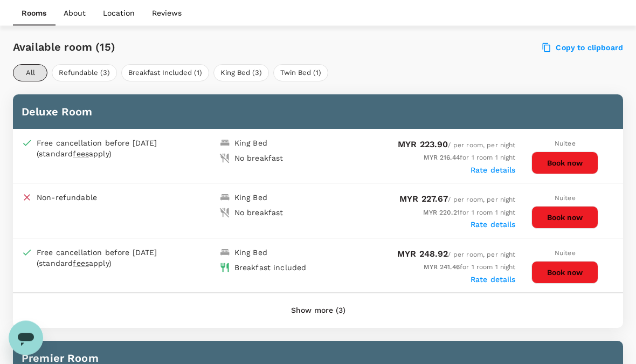
click at [571, 155] on button "Book now" at bounding box center [564, 163] width 67 height 23
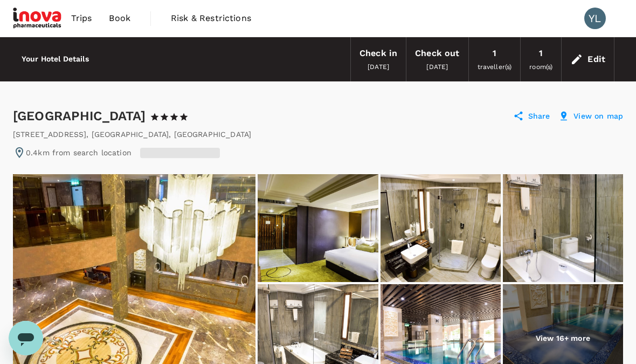
click at [122, 14] on span "Book" at bounding box center [120, 18] width 22 height 13
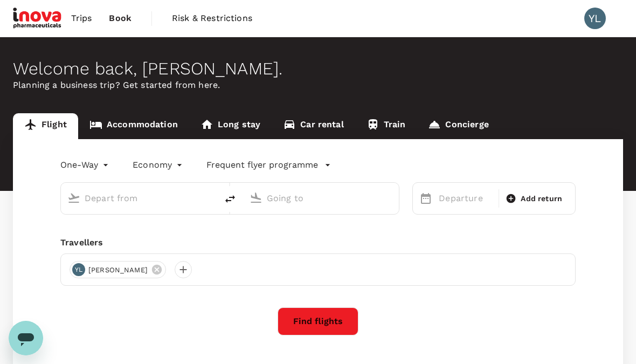
click at [155, 133] on link "Accommodation" at bounding box center [133, 126] width 111 height 26
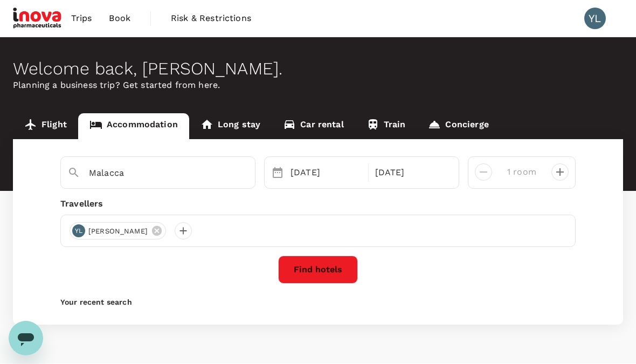
click at [333, 283] on button "Find hotels" at bounding box center [318, 269] width 80 height 28
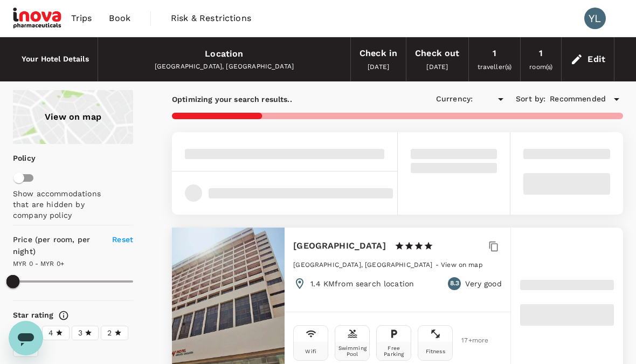
type input "1657.42"
type input "MYR"
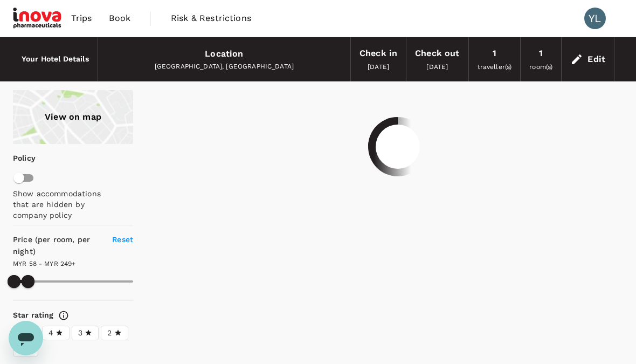
type input "248.8"
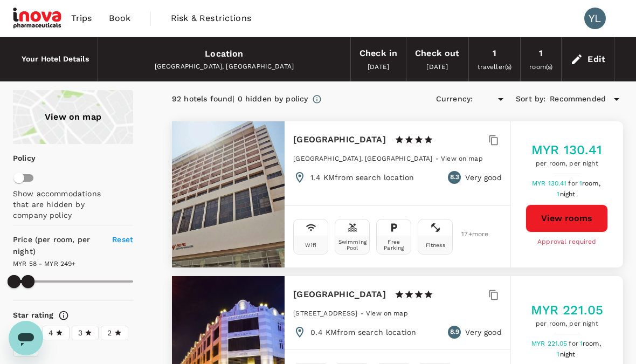
type input "MYR"
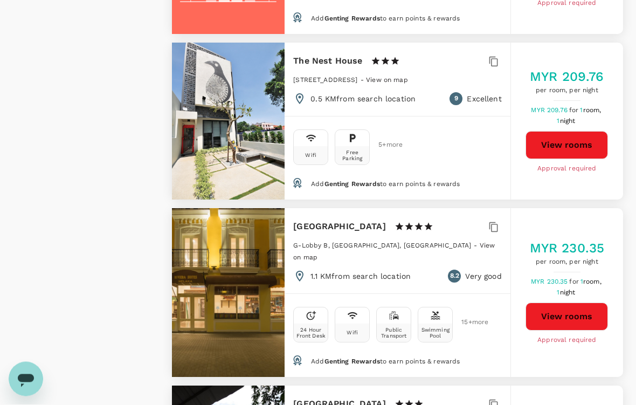
scroll to position [2402, 0]
click at [573, 131] on button "View rooms" at bounding box center [566, 145] width 82 height 28
type input "248.8"
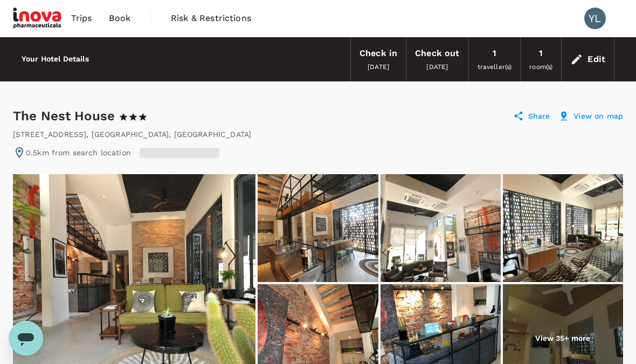
click at [209, 231] on img at bounding box center [134, 282] width 243 height 216
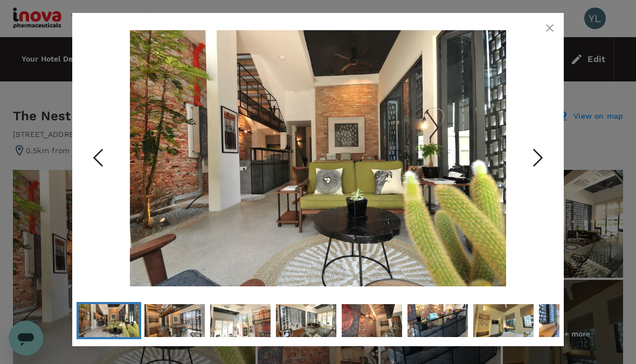
click at [543, 157] on icon "Next Slide" at bounding box center [538, 157] width 32 height 32
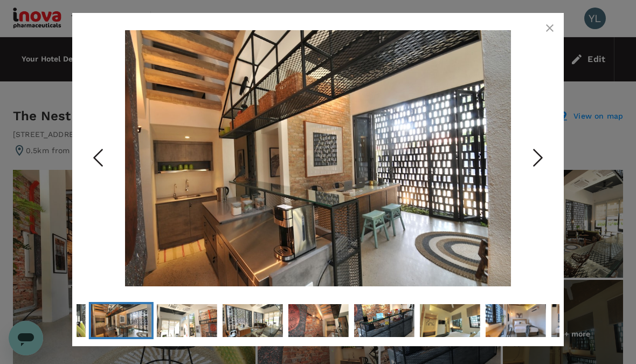
click at [535, 163] on icon "Next Slide" at bounding box center [538, 157] width 32 height 32
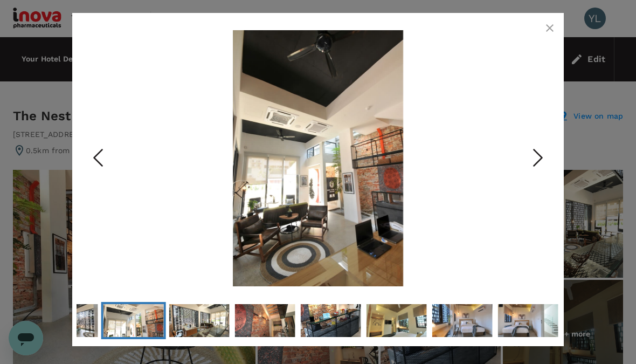
click at [530, 159] on icon "Next Slide" at bounding box center [538, 157] width 32 height 32
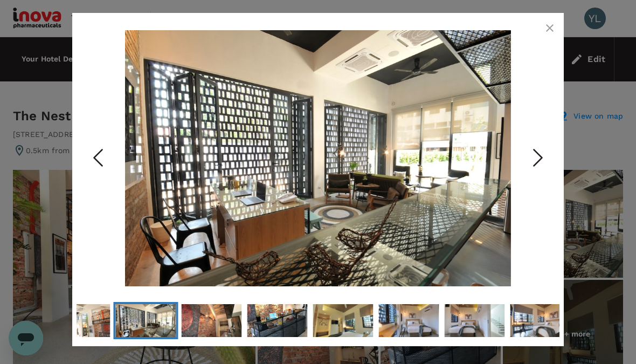
click at [530, 146] on button "Next Slide" at bounding box center [537, 158] width 43 height 88
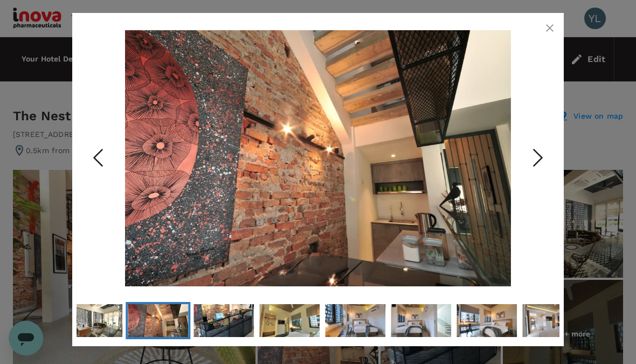
click at [529, 155] on icon "Next Slide" at bounding box center [538, 157] width 32 height 32
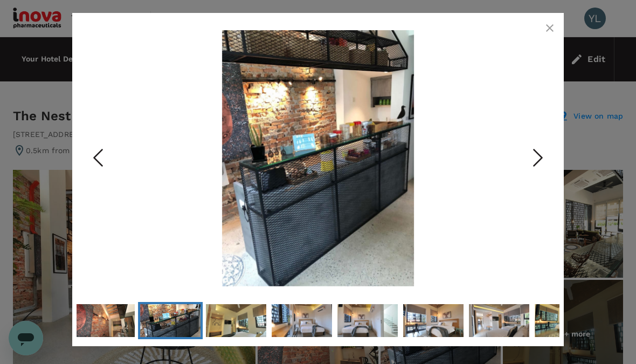
click at [535, 153] on icon "Next Slide" at bounding box center [538, 157] width 32 height 32
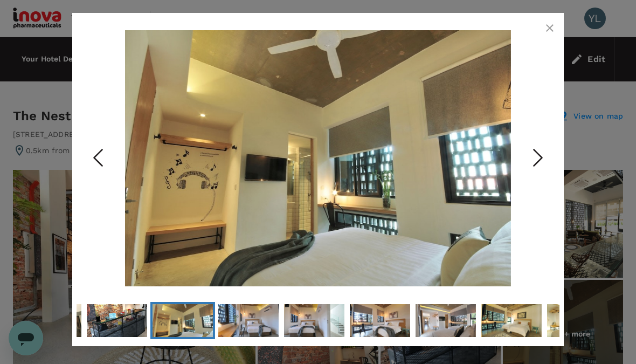
click at [541, 162] on icon "Next Slide" at bounding box center [538, 157] width 32 height 32
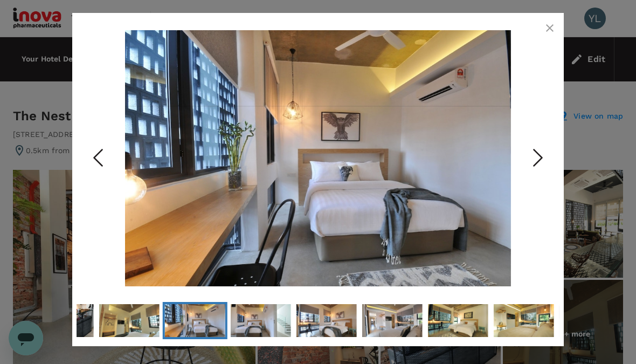
click at [538, 162] on icon "Next Slide" at bounding box center [538, 157] width 32 height 32
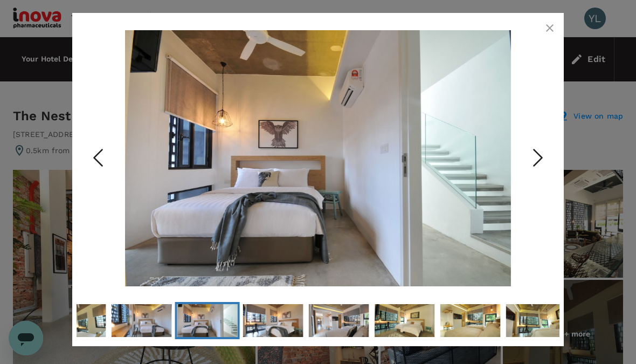
click at [544, 160] on icon "Next Slide" at bounding box center [538, 157] width 32 height 32
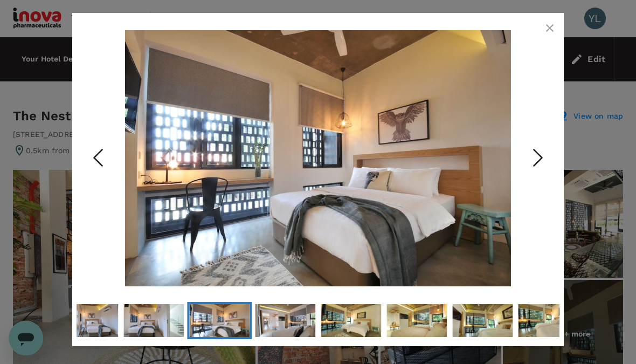
click at [545, 151] on icon "Next Slide" at bounding box center [538, 157] width 32 height 32
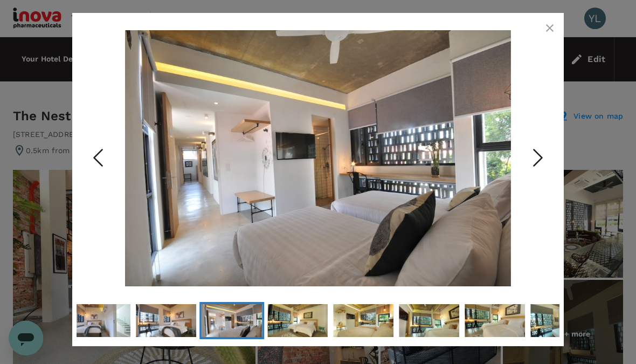
click at [539, 156] on icon "Next Slide" at bounding box center [538, 157] width 32 height 32
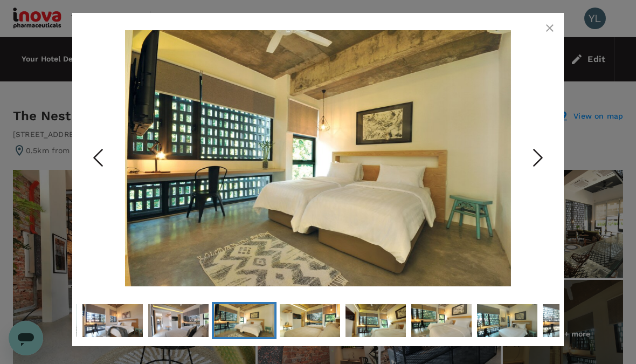
click at [545, 159] on icon "Next Slide" at bounding box center [538, 157] width 32 height 32
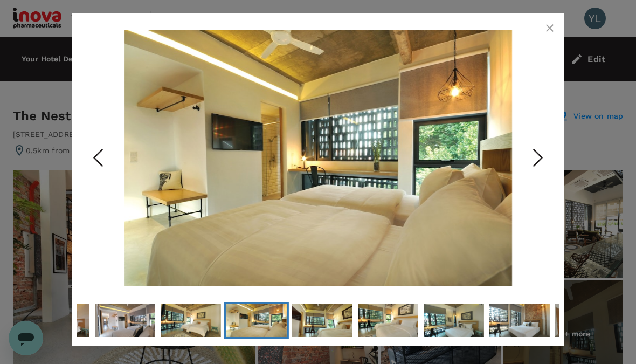
click at [551, 25] on icon "button" at bounding box center [549, 28] width 13 height 13
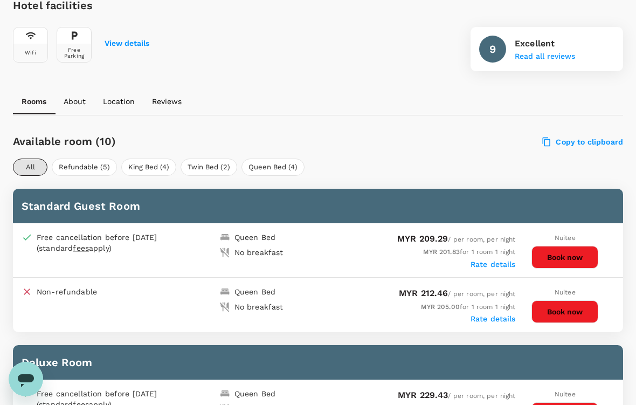
scroll to position [403, 0]
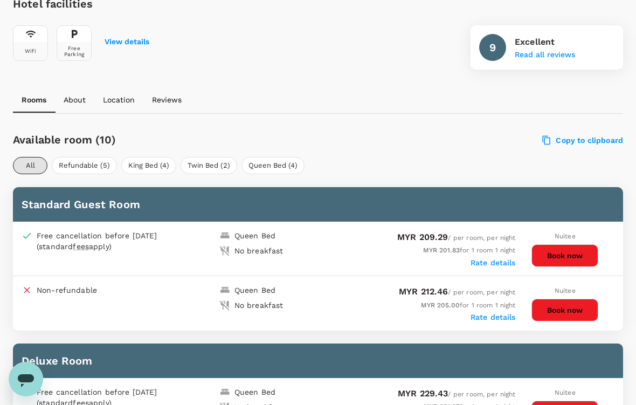
click at [565, 260] on button "Book now" at bounding box center [564, 255] width 67 height 23
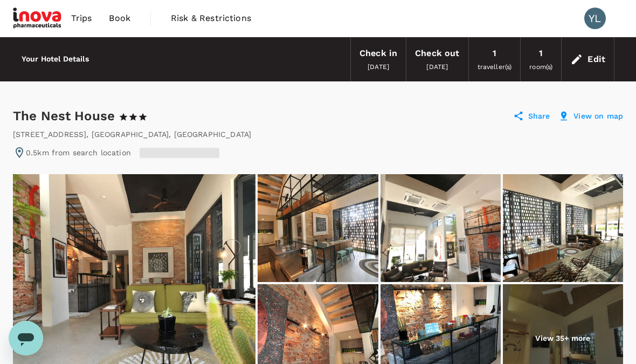
click at [120, 17] on span "Book" at bounding box center [120, 18] width 22 height 13
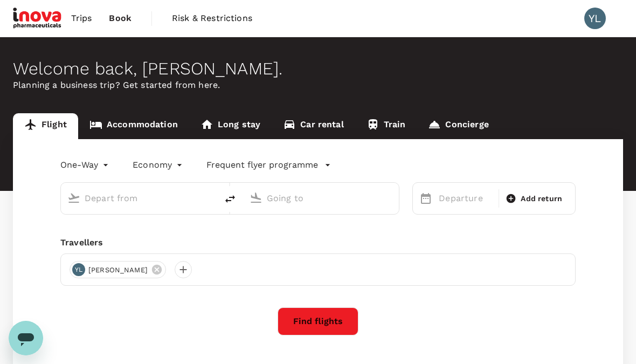
click at [123, 121] on link "Accommodation" at bounding box center [133, 126] width 111 height 26
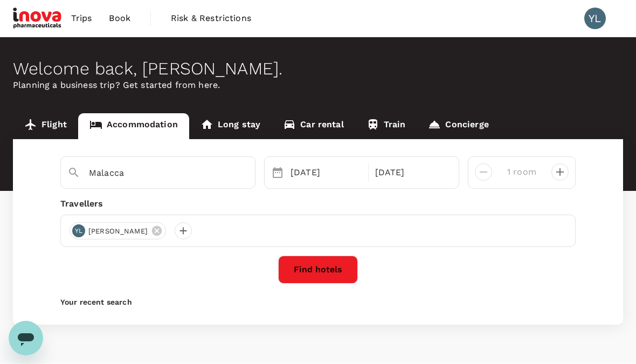
click at [557, 170] on icon "decrease" at bounding box center [559, 171] width 13 height 13
click at [494, 164] on div "2 rooms" at bounding box center [517, 168] width 51 height 26
click at [489, 165] on icon "decrease" at bounding box center [483, 171] width 13 height 13
type input "1 room"
click at [175, 233] on div at bounding box center [183, 230] width 17 height 17
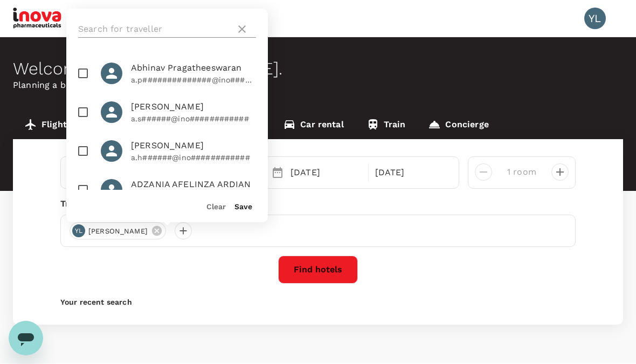
click at [93, 29] on input "text" at bounding box center [154, 28] width 153 height 17
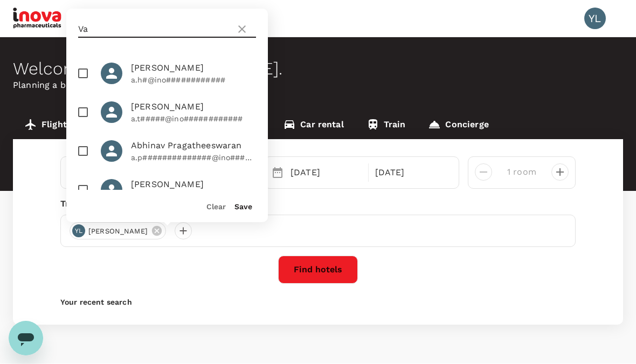
type input "Va"
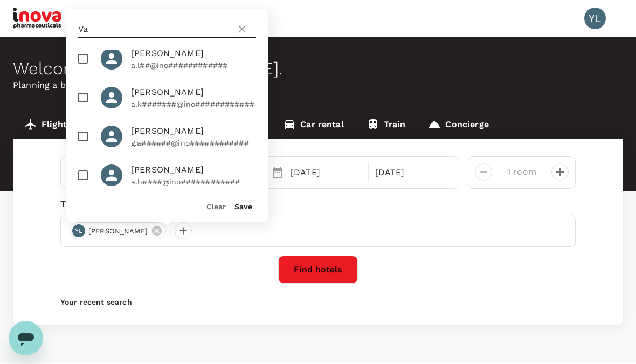
scroll to position [868, 0]
click at [146, 96] on span "[PERSON_NAME]" at bounding box center [193, 92] width 125 height 13
checkbox input "true"
click at [245, 210] on button "Save" at bounding box center [243, 206] width 18 height 9
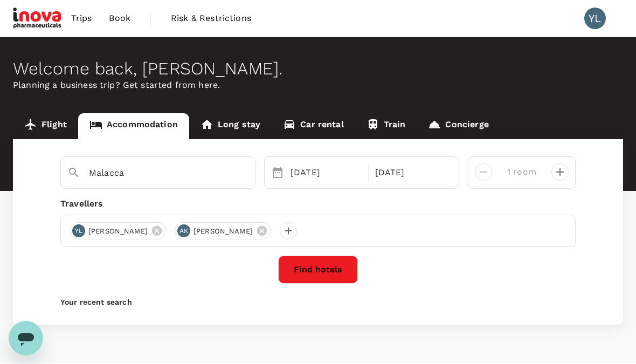
click at [310, 269] on button "Find hotels" at bounding box center [318, 269] width 80 height 28
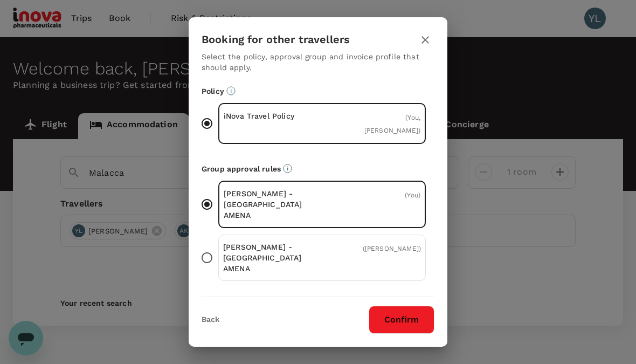
scroll to position [0, 0]
click at [433, 33] on div at bounding box center [425, 39] width 18 height 19
click at [420, 32] on button "button" at bounding box center [425, 40] width 18 height 18
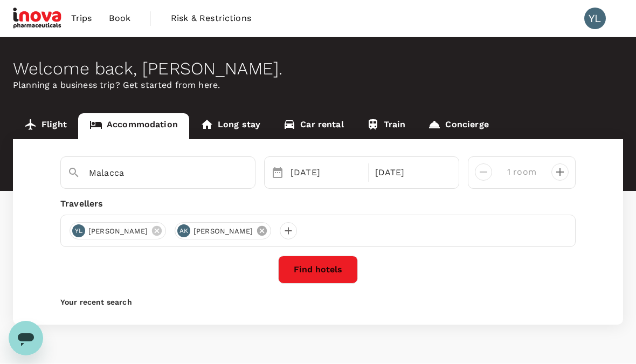
click at [256, 230] on icon at bounding box center [262, 231] width 12 height 12
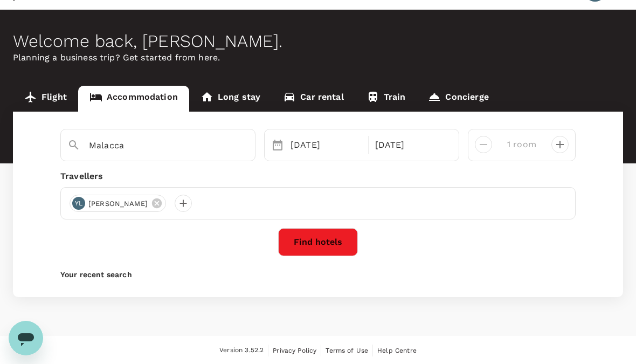
click at [314, 243] on button "Find hotels" at bounding box center [318, 242] width 80 height 28
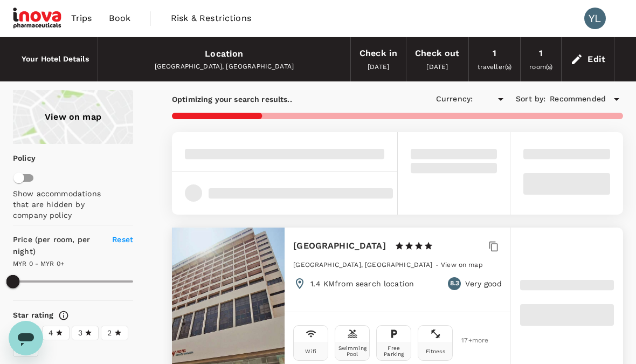
type input "1657.42"
type input "MYR"
type input "1657.42"
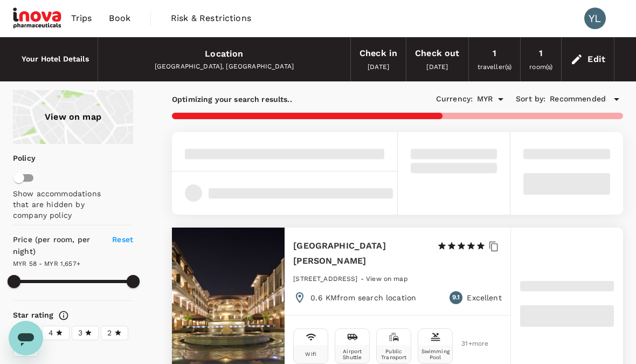
type input "46.8"
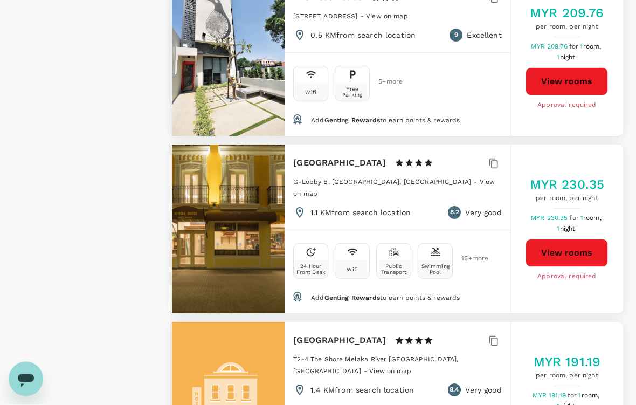
scroll to position [2122, 0]
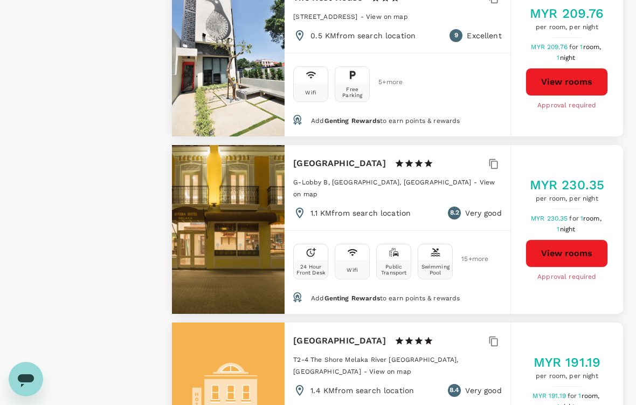
click at [576, 239] on button "View rooms" at bounding box center [566, 253] width 82 height 28
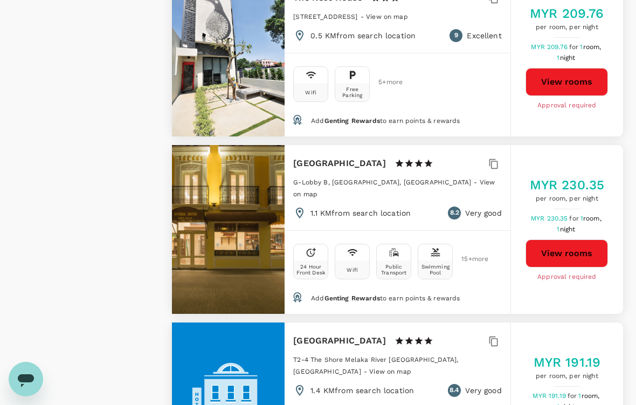
type input "241.8"
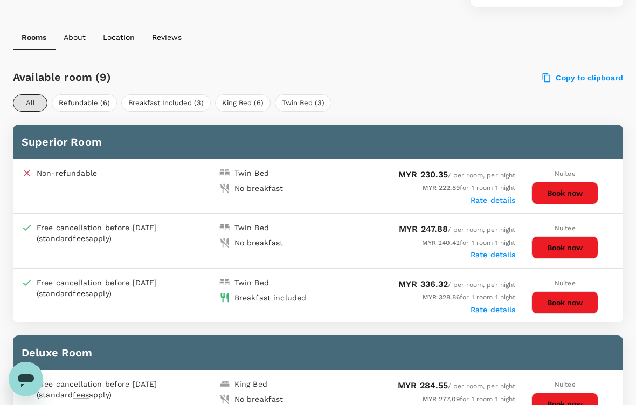
scroll to position [466, 0]
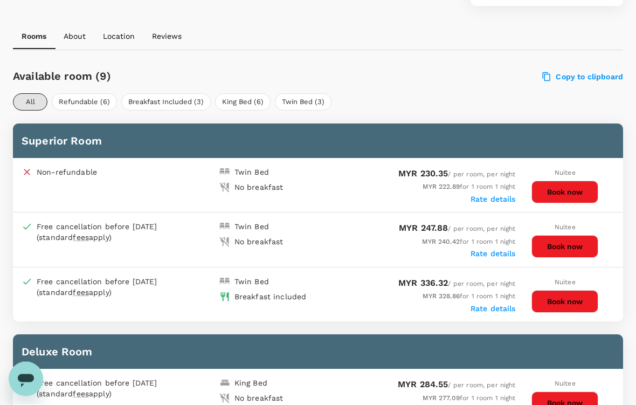
click at [571, 240] on button "Book now" at bounding box center [564, 247] width 67 height 23
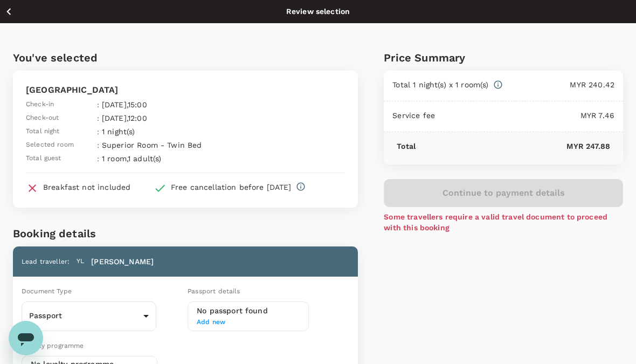
click at [12, 16] on icon "button" at bounding box center [8, 11] width 13 height 13
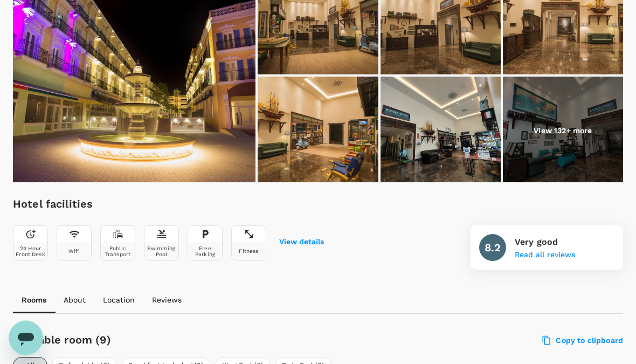
scroll to position [196, 0]
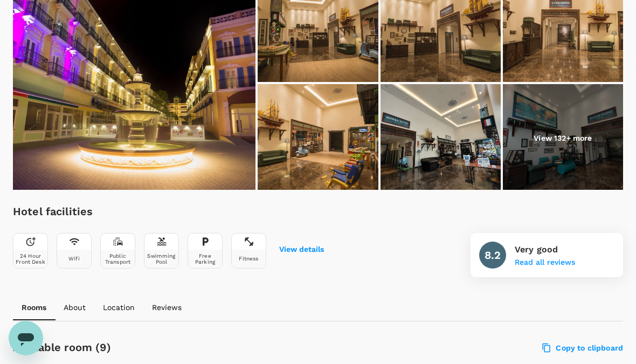
click at [554, 131] on img at bounding box center [563, 138] width 120 height 108
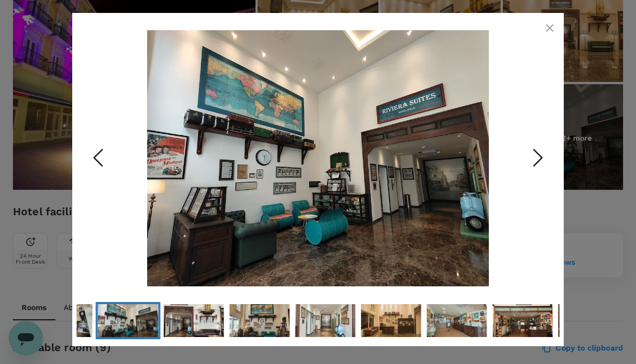
click at [543, 169] on icon "Next Slide" at bounding box center [538, 157] width 32 height 32
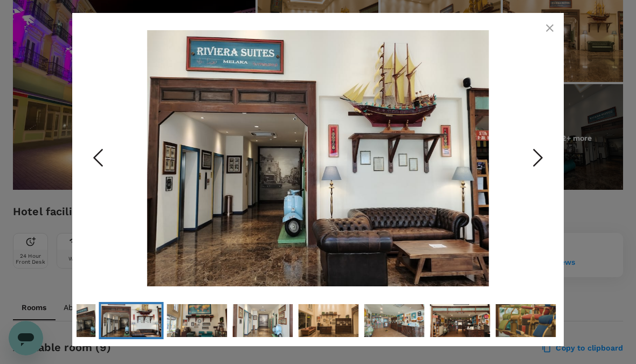
click at [535, 163] on icon "Next Slide" at bounding box center [538, 157] width 32 height 32
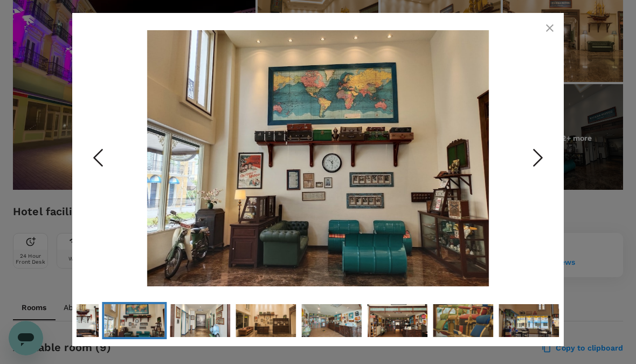
click at [538, 167] on icon "Next Slide" at bounding box center [538, 157] width 32 height 32
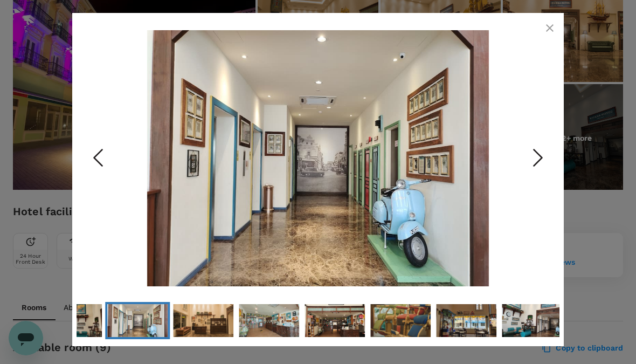
click at [532, 161] on icon "Next Slide" at bounding box center [538, 157] width 32 height 32
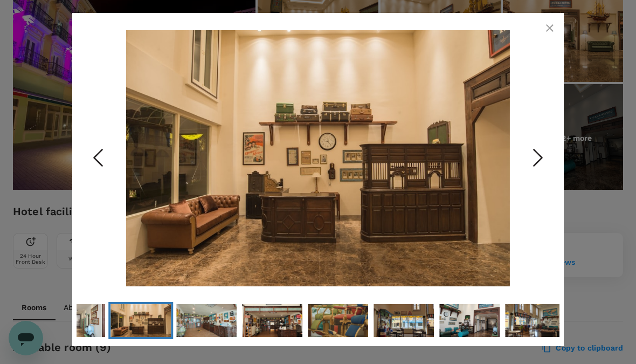
click at [523, 158] on icon "Next Slide" at bounding box center [538, 157] width 32 height 32
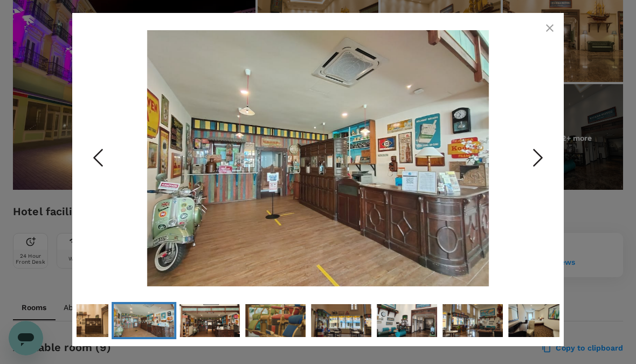
click at [536, 168] on icon "Next Slide" at bounding box center [538, 157] width 32 height 32
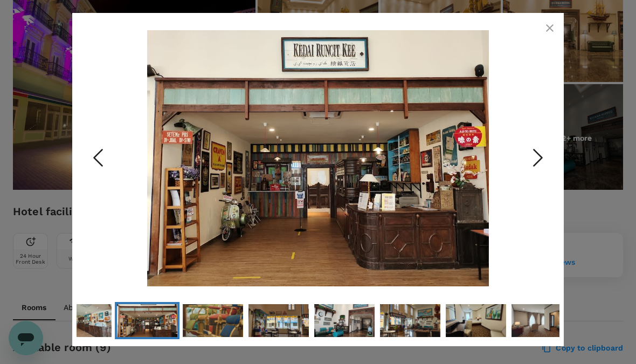
click at [545, 169] on icon "Next Slide" at bounding box center [538, 157] width 32 height 32
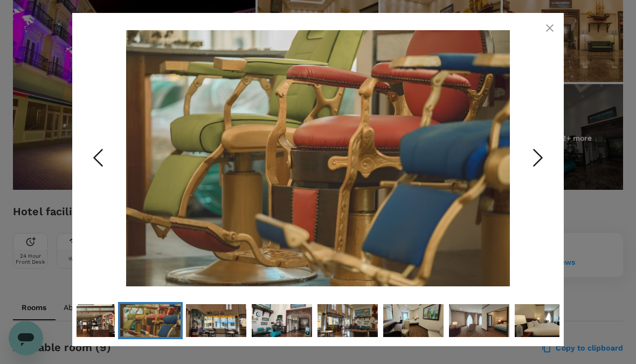
click at [532, 169] on icon "Next Slide" at bounding box center [538, 157] width 32 height 32
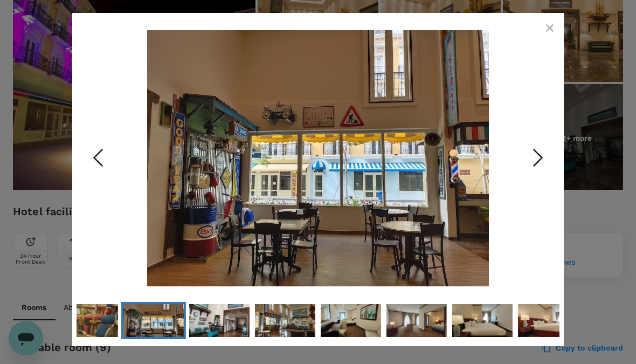
click at [531, 174] on icon "Next Slide" at bounding box center [538, 157] width 32 height 32
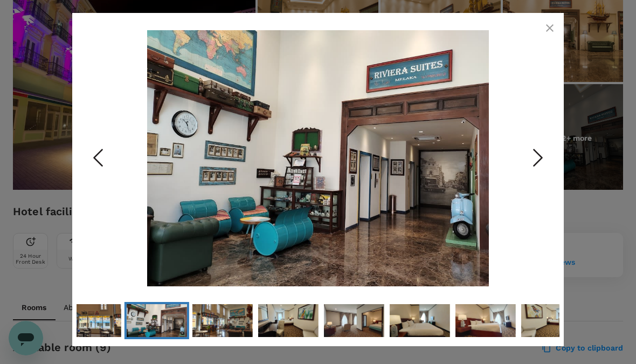
click at [531, 174] on icon "Next Slide" at bounding box center [538, 157] width 32 height 32
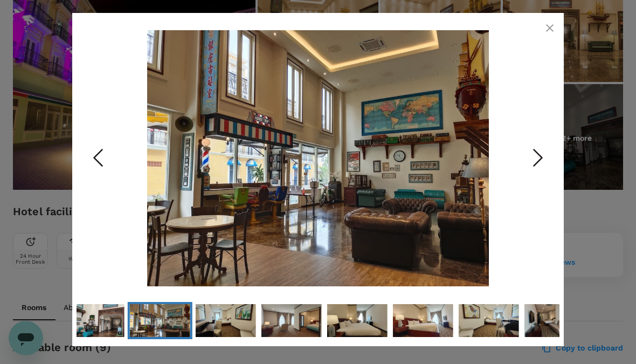
click at [533, 173] on icon "Next Slide" at bounding box center [538, 157] width 32 height 32
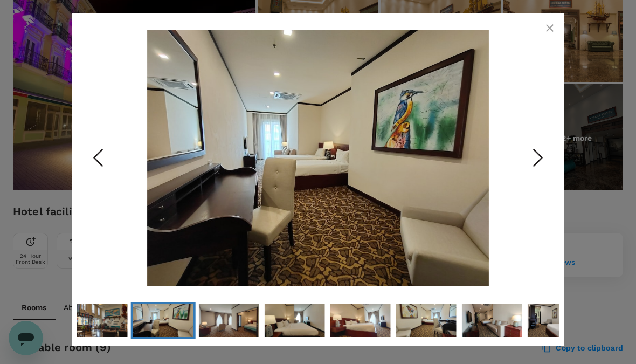
click at [535, 172] on icon "Next Slide" at bounding box center [538, 157] width 32 height 32
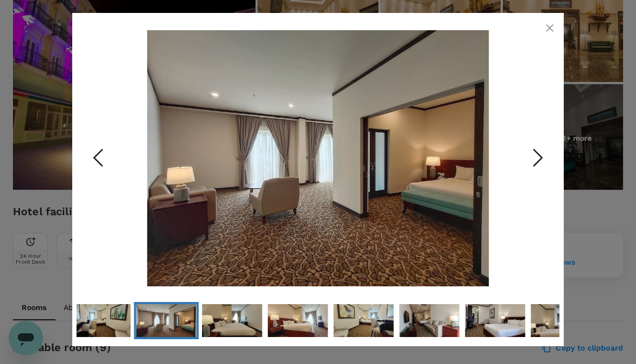
click at [538, 170] on icon "Next Slide" at bounding box center [538, 157] width 32 height 32
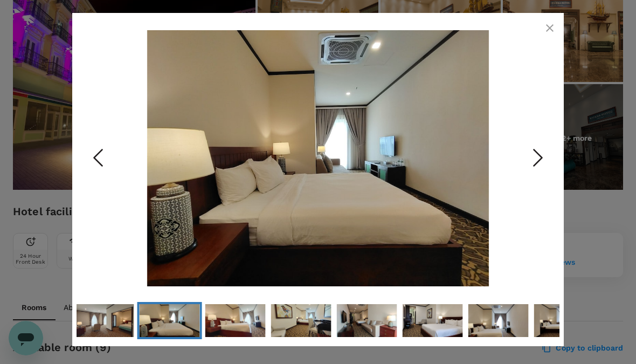
click at [541, 170] on icon "Next Slide" at bounding box center [538, 157] width 32 height 32
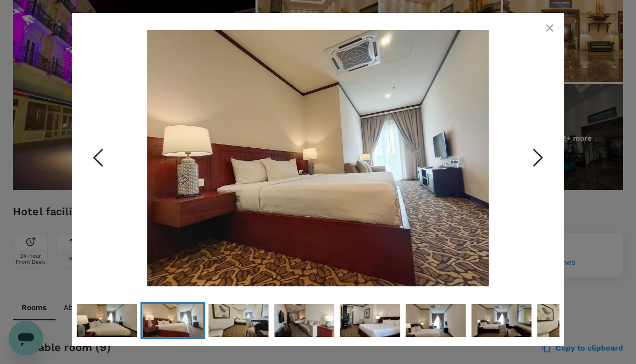
click at [539, 171] on icon "Next Slide" at bounding box center [538, 157] width 32 height 32
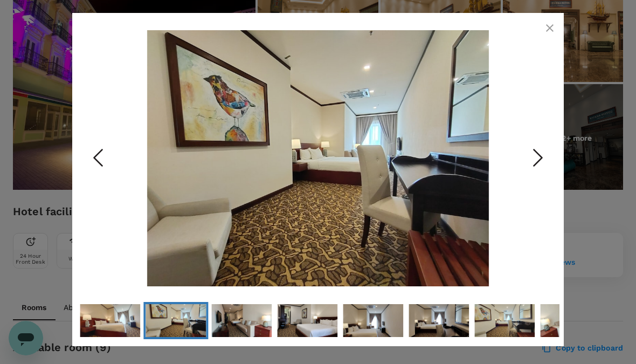
click at [540, 171] on icon "Next Slide" at bounding box center [538, 157] width 32 height 32
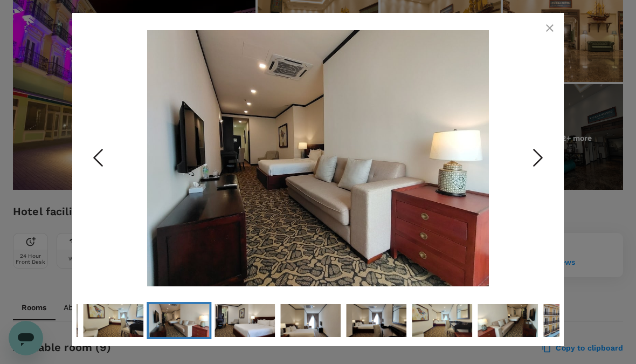
click at [540, 171] on icon "Next Slide" at bounding box center [538, 157] width 32 height 32
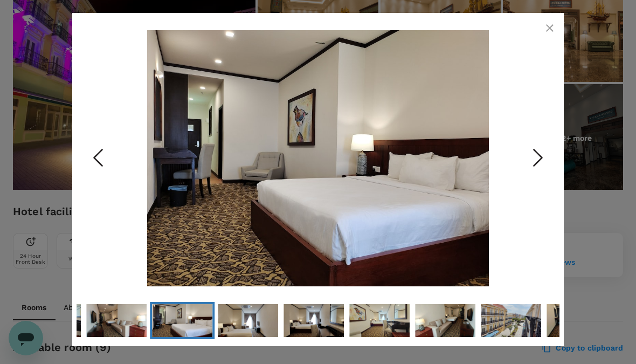
click at [539, 171] on icon "Next Slide" at bounding box center [538, 157] width 32 height 32
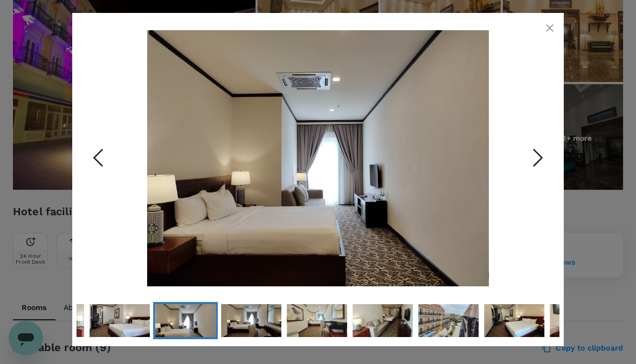
click at [540, 172] on icon "Next Slide" at bounding box center [538, 157] width 32 height 32
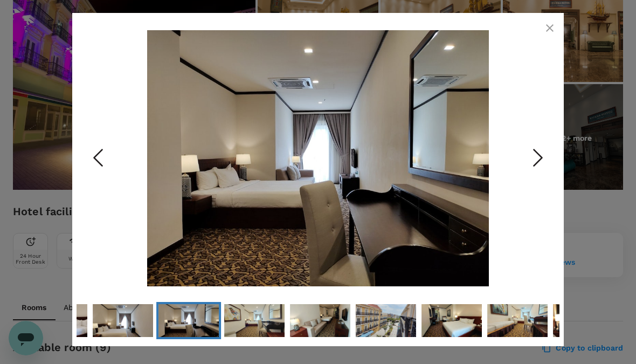
click at [538, 172] on icon "Next Slide" at bounding box center [538, 157] width 32 height 32
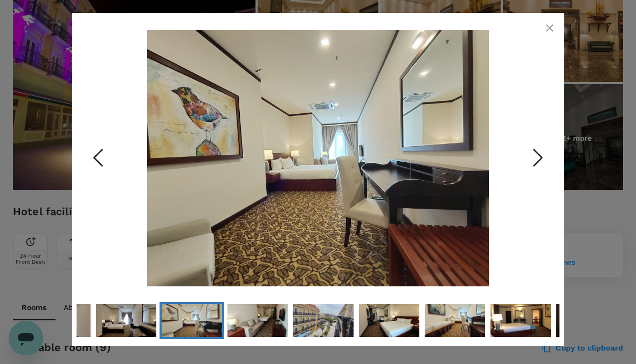
click at [538, 171] on icon "Next Slide" at bounding box center [538, 157] width 32 height 32
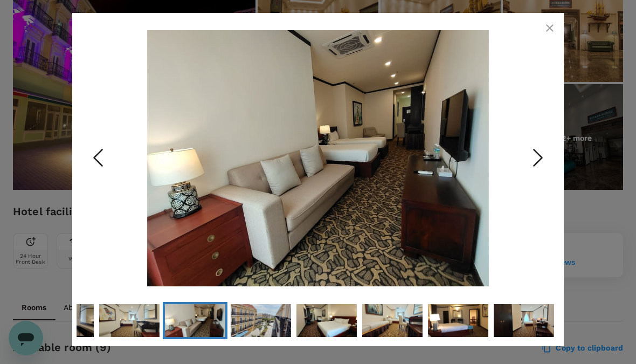
click at [537, 174] on icon "Next Slide" at bounding box center [538, 157] width 32 height 32
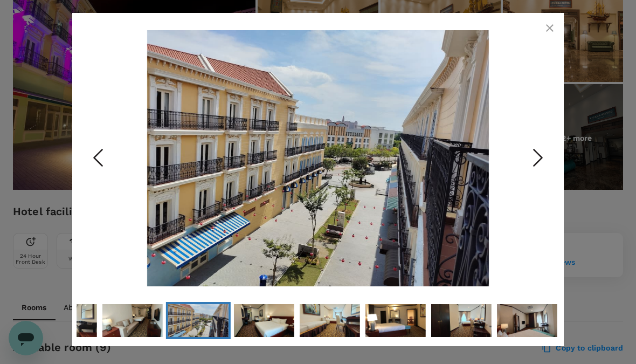
click at [538, 171] on icon "Next Slide" at bounding box center [538, 157] width 32 height 32
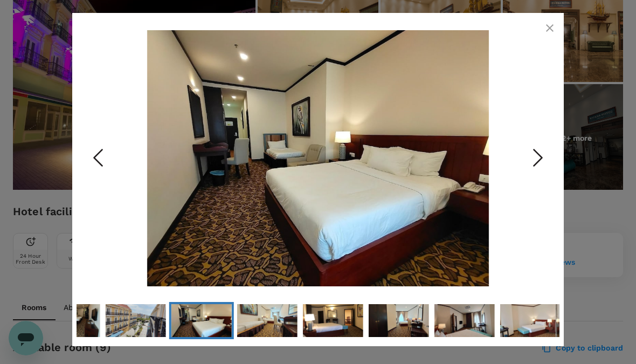
click at [539, 172] on icon "Next Slide" at bounding box center [538, 157] width 32 height 32
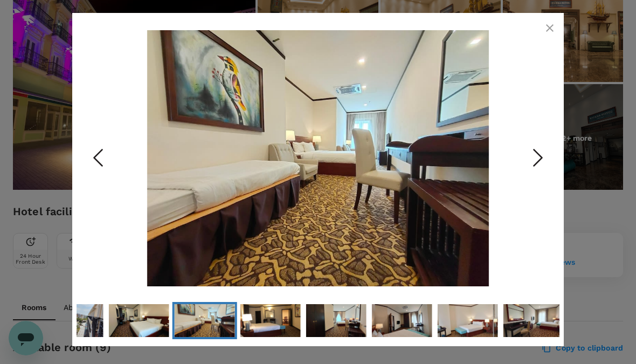
click at [543, 174] on icon "Next Slide" at bounding box center [538, 157] width 32 height 32
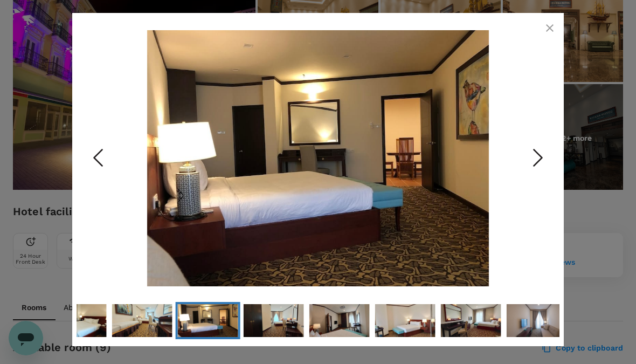
click at [543, 174] on icon "Next Slide" at bounding box center [538, 157] width 32 height 32
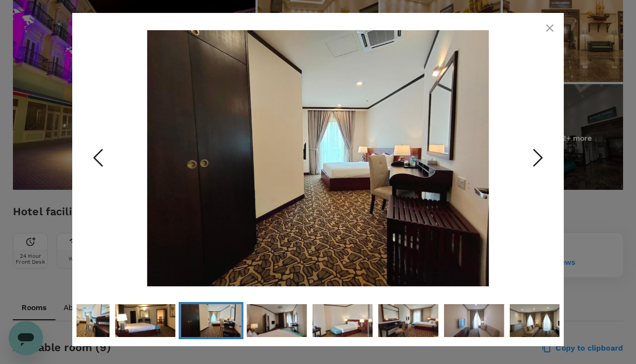
click at [552, 32] on icon "button" at bounding box center [549, 28] width 13 height 13
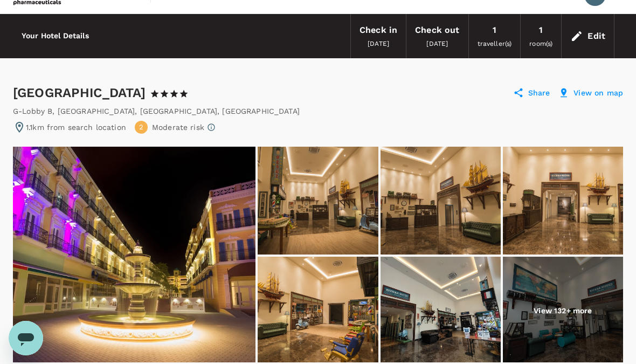
scroll to position [0, 0]
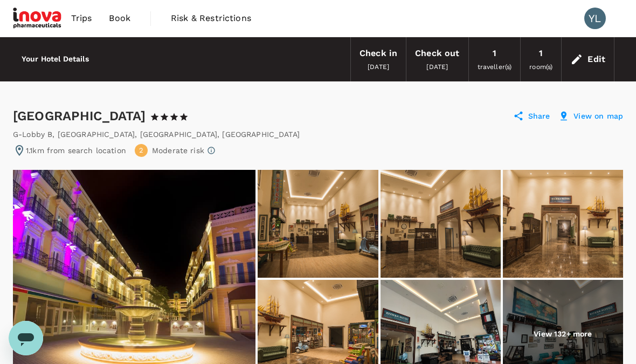
click at [117, 16] on span "Book" at bounding box center [120, 18] width 22 height 13
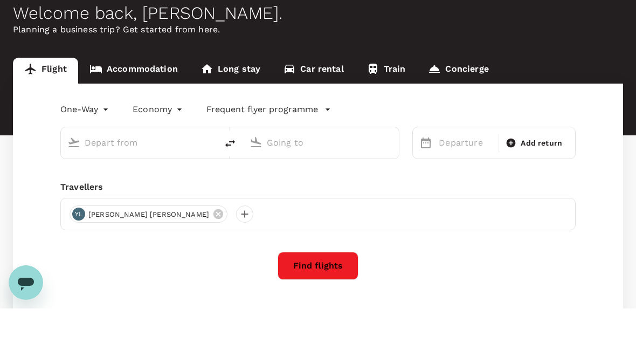
scroll to position [77, 0]
